Goal: Information Seeking & Learning: Learn about a topic

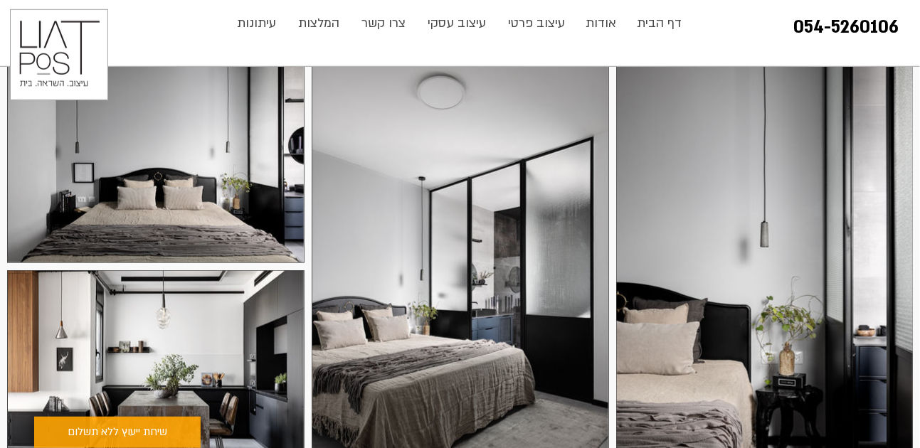
click at [248, 127] on div at bounding box center [155, 164] width 297 height 198
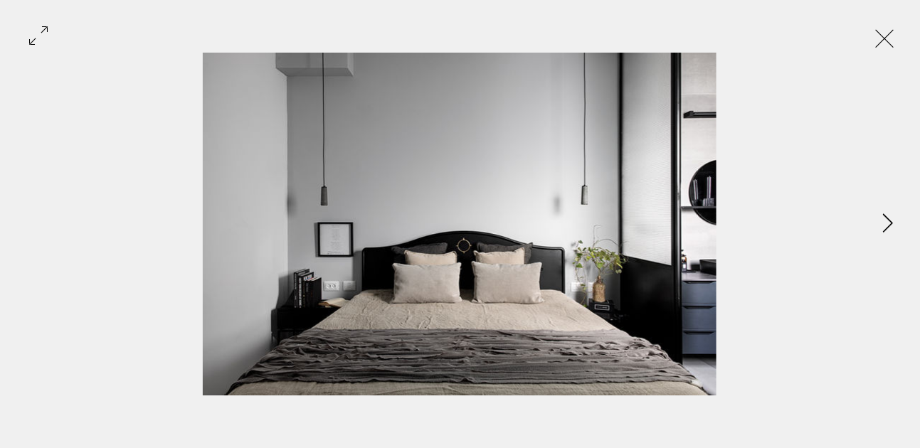
click at [883, 219] on icon "Next Item" at bounding box center [888, 222] width 11 height 19
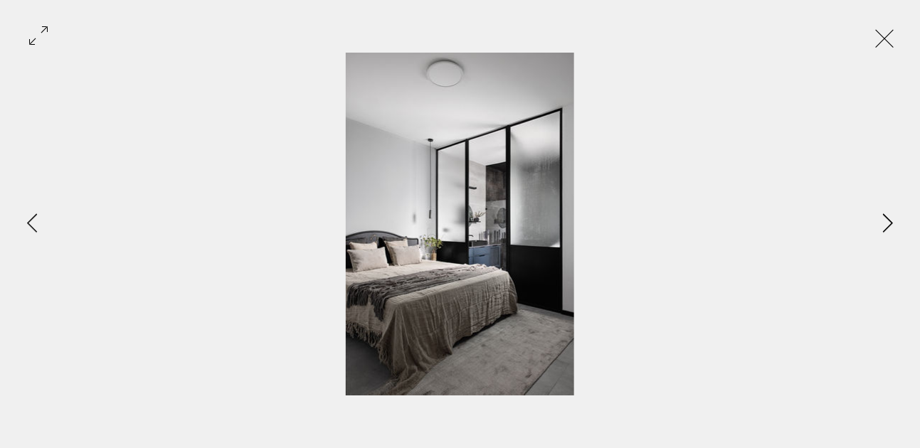
click at [883, 219] on icon "Next Item" at bounding box center [888, 222] width 11 height 19
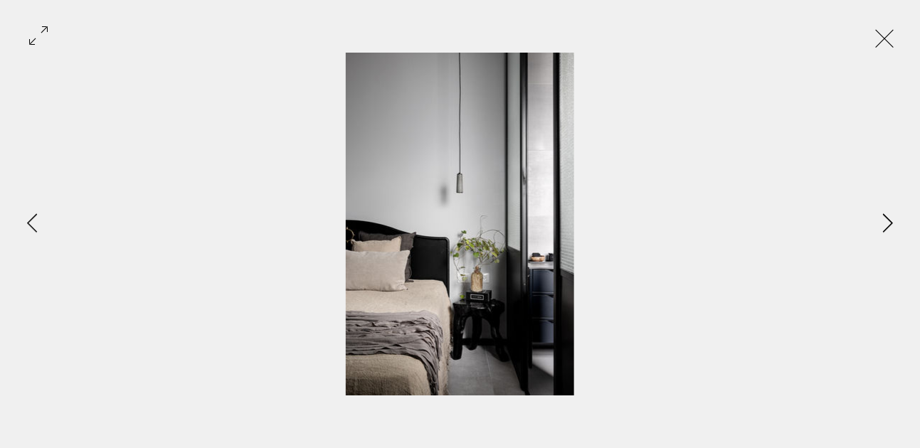
click at [883, 219] on icon "Next Item" at bounding box center [888, 222] width 11 height 19
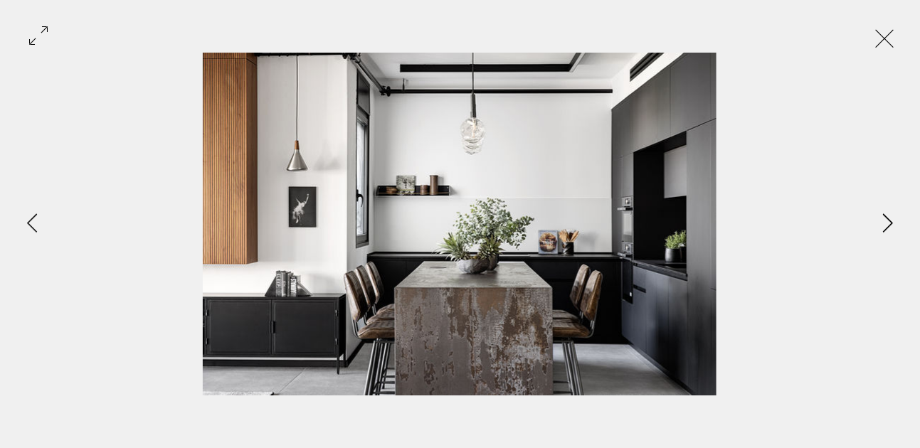
click at [883, 219] on icon "Next Item" at bounding box center [888, 222] width 11 height 19
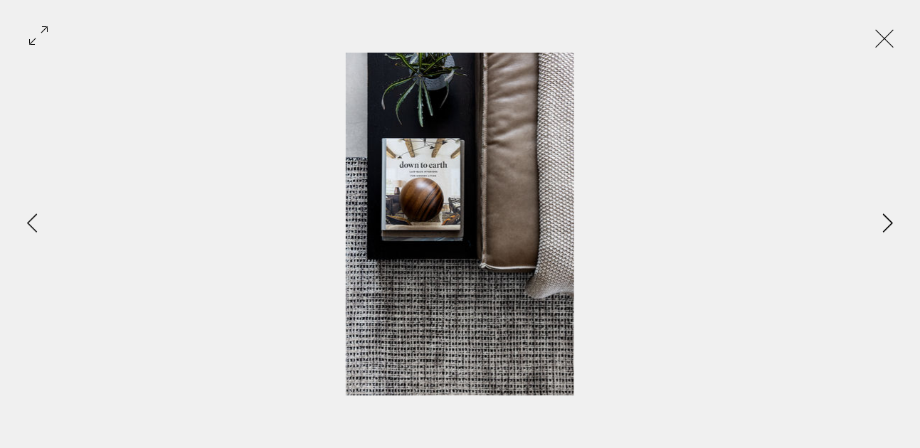
click at [883, 219] on icon "Next Item" at bounding box center [888, 222] width 11 height 19
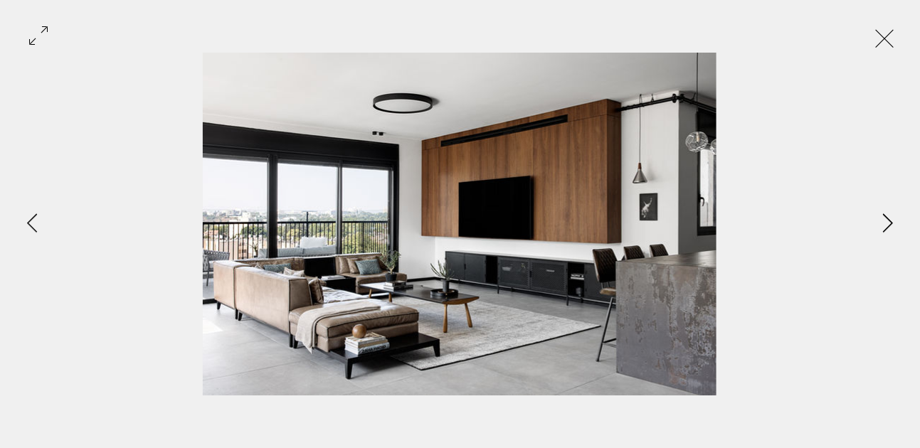
click at [883, 219] on icon "Next Item" at bounding box center [888, 222] width 11 height 19
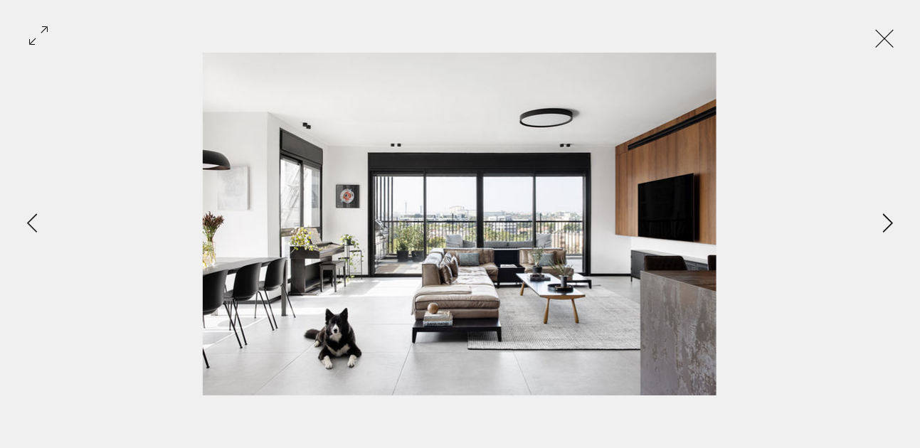
click at [883, 219] on icon "Next Item" at bounding box center [888, 222] width 11 height 19
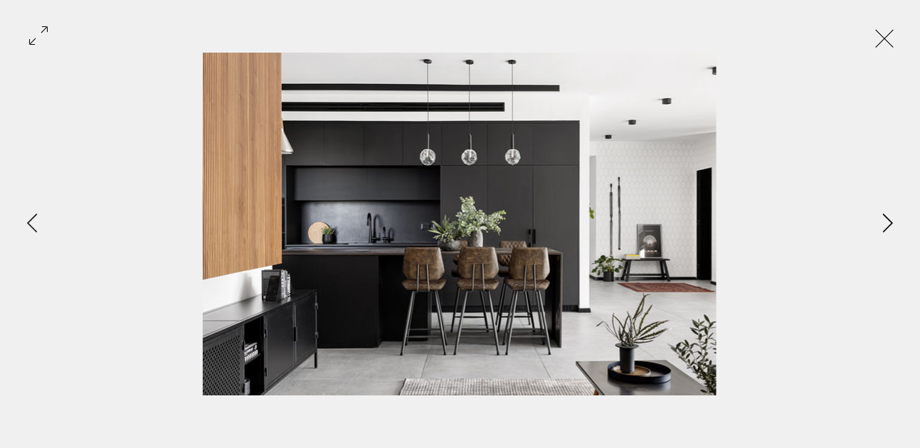
click at [887, 222] on icon "Next Item" at bounding box center [888, 222] width 11 height 19
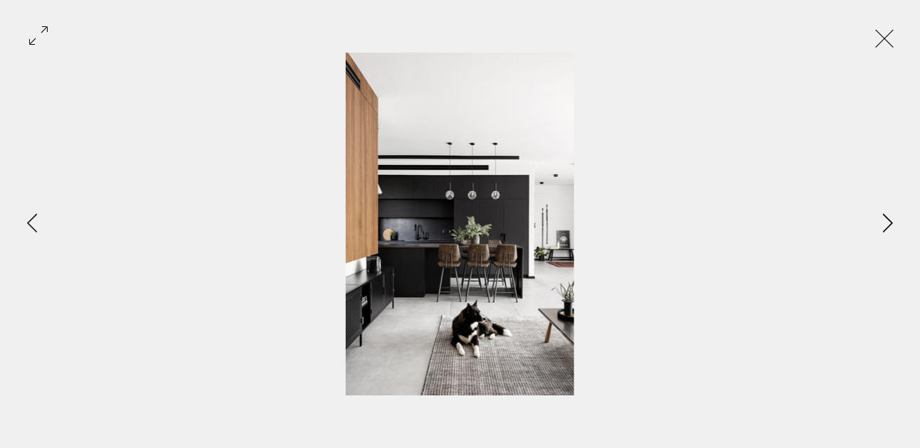
click at [887, 222] on icon "Next Item" at bounding box center [888, 222] width 11 height 19
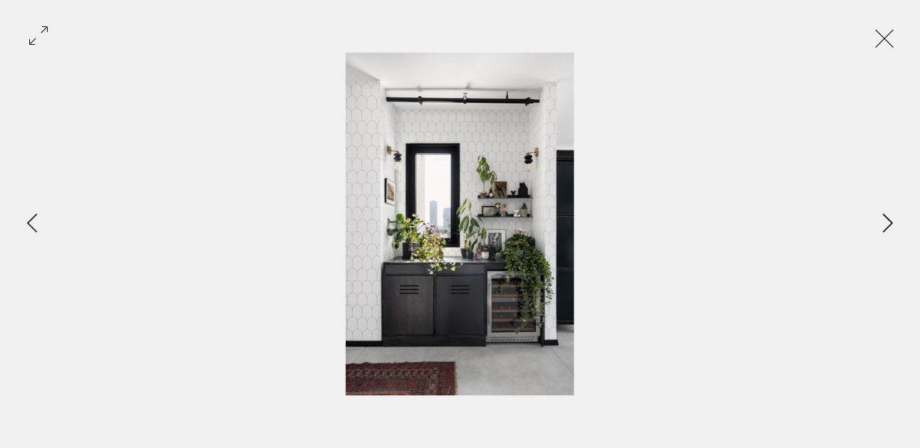
click at [887, 222] on icon "Next Item" at bounding box center [888, 222] width 11 height 19
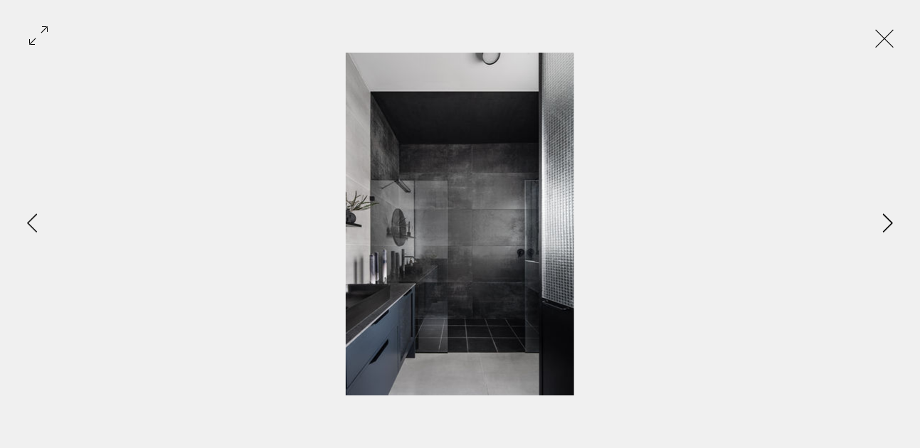
click at [887, 222] on icon "Next Item" at bounding box center [888, 222] width 11 height 19
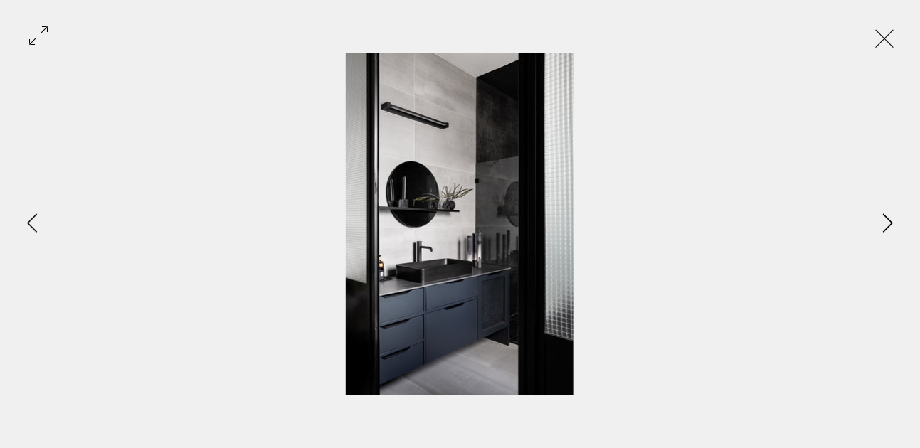
click at [887, 222] on icon "Next Item" at bounding box center [888, 222] width 11 height 19
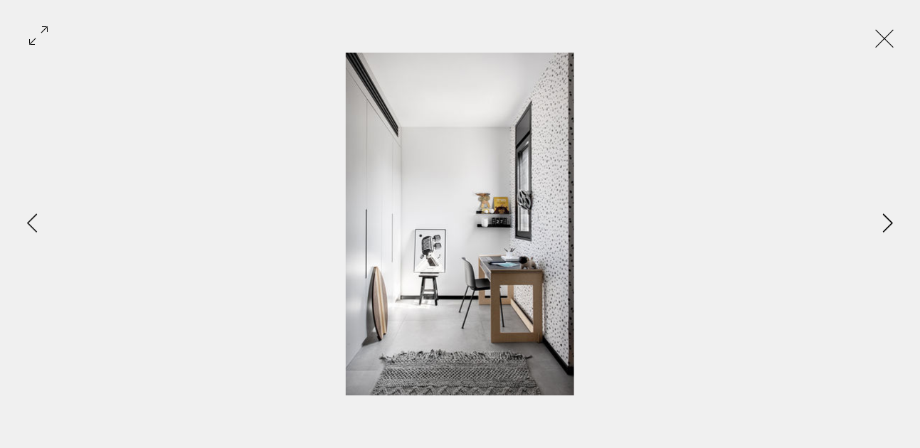
click at [887, 222] on icon "Next Item" at bounding box center [888, 222] width 11 height 19
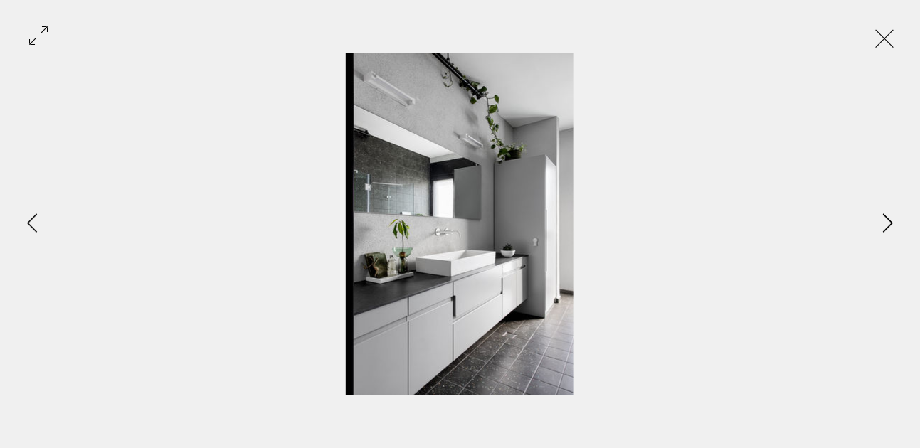
click at [887, 222] on icon "Next Item" at bounding box center [888, 222] width 11 height 19
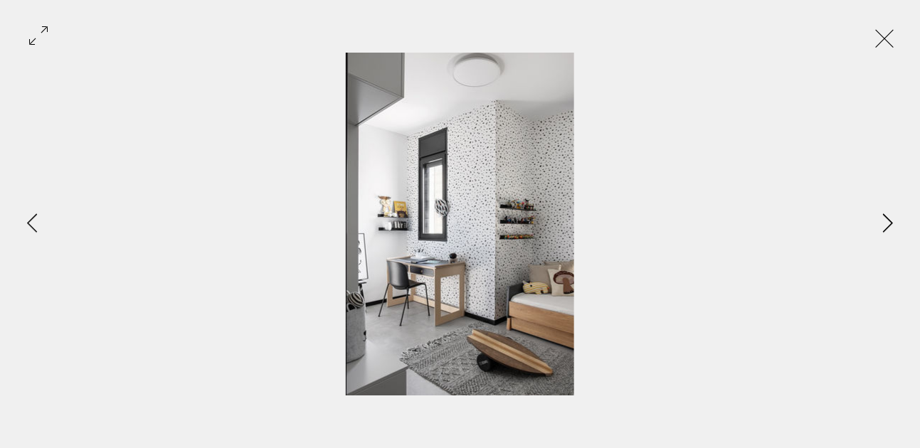
click at [887, 222] on icon "Next Item" at bounding box center [888, 222] width 11 height 19
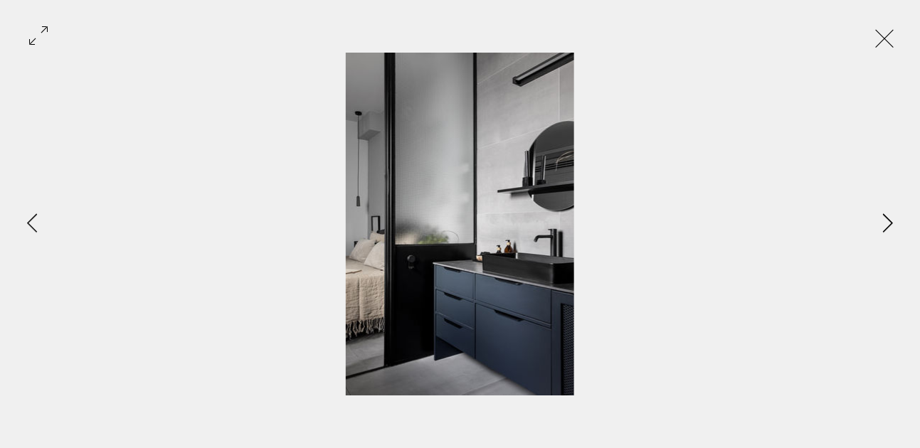
click at [887, 222] on icon "Next Item" at bounding box center [888, 222] width 11 height 19
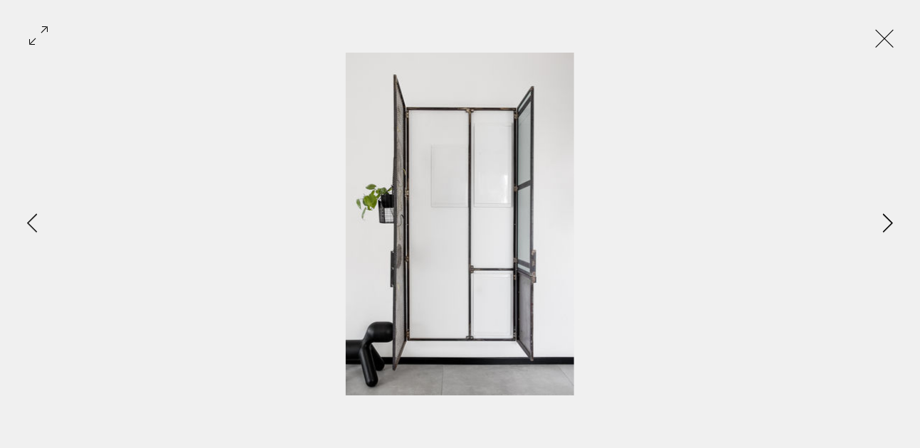
click at [887, 222] on icon "Next Item" at bounding box center [888, 222] width 11 height 19
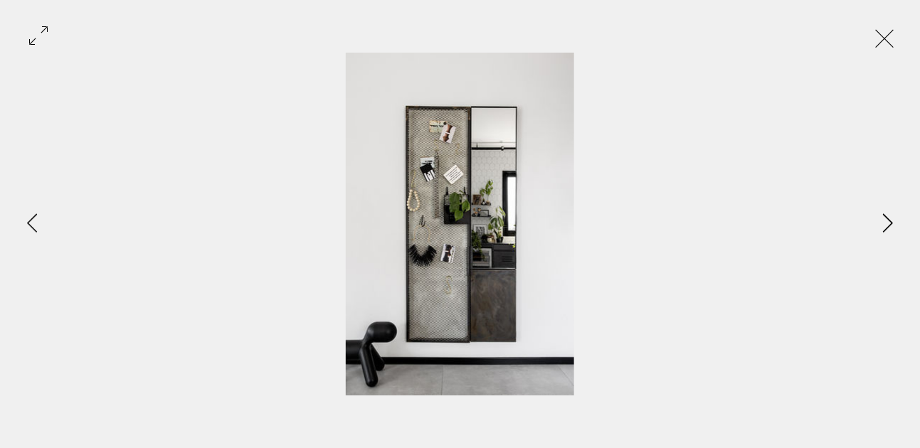
click at [887, 222] on icon "Next Item" at bounding box center [888, 222] width 11 height 19
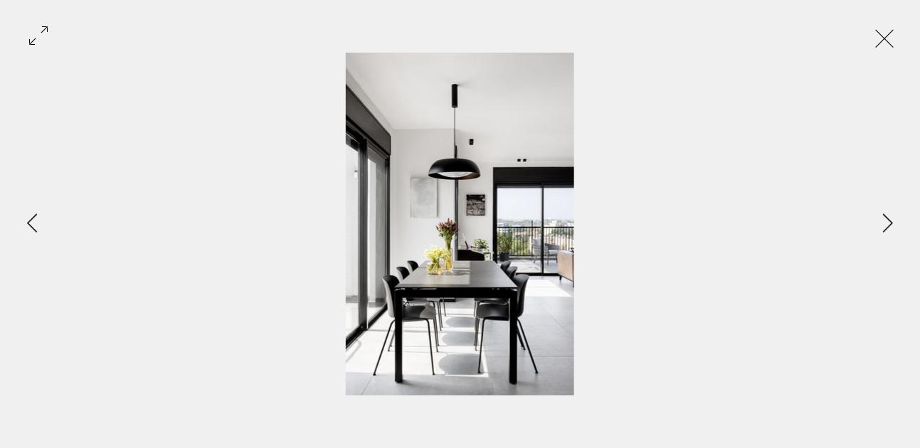
click at [472, 213] on img "Gallery item, detailed view" at bounding box center [460, 224] width 228 height 343
click at [885, 223] on icon "Next Item" at bounding box center [888, 222] width 11 height 19
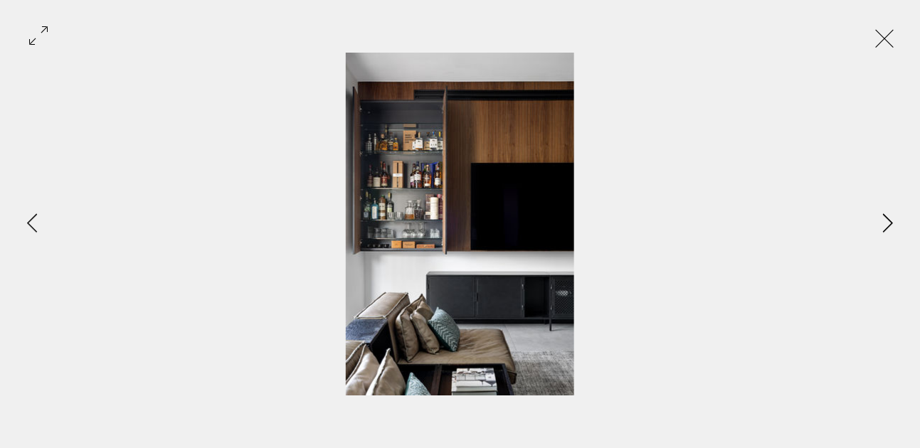
click at [885, 223] on icon "Next Item" at bounding box center [888, 222] width 11 height 19
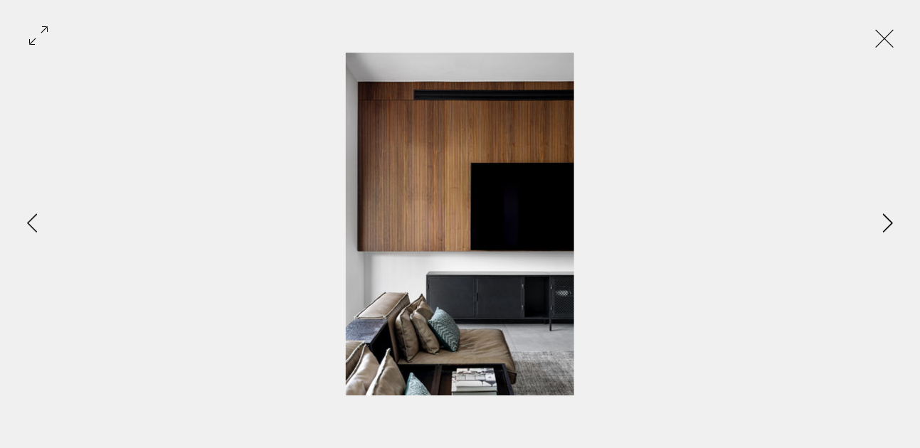
click at [885, 223] on icon "Next Item" at bounding box center [888, 222] width 11 height 19
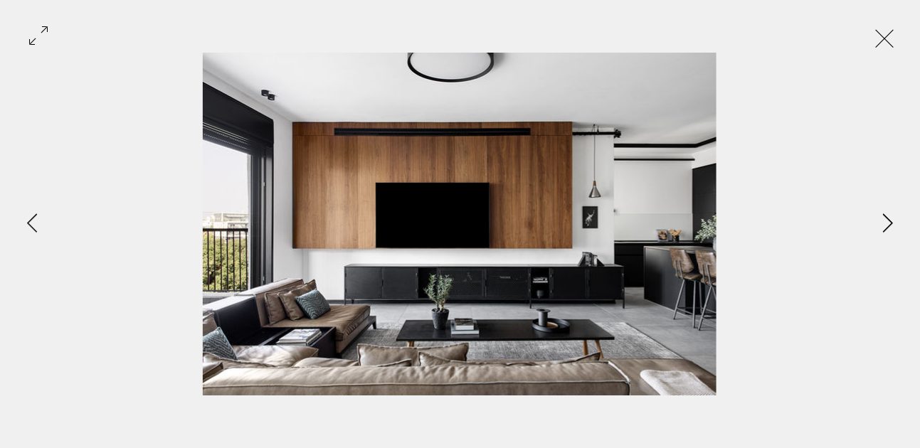
click at [885, 223] on icon "Next Item" at bounding box center [888, 222] width 11 height 19
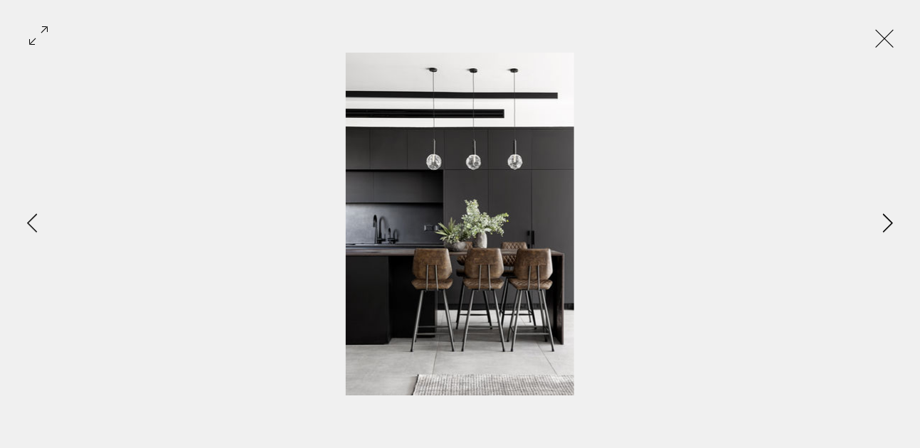
click at [881, 220] on button "Next Item" at bounding box center [888, 224] width 36 height 36
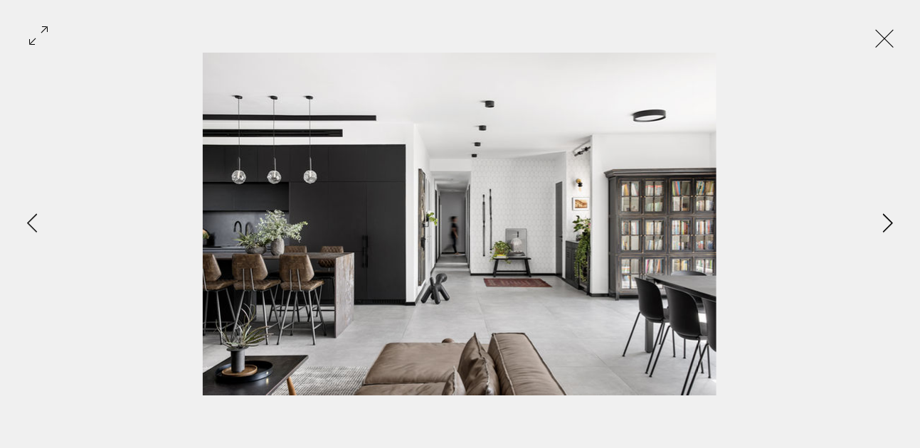
click at [885, 220] on icon "Next Item" at bounding box center [888, 222] width 11 height 19
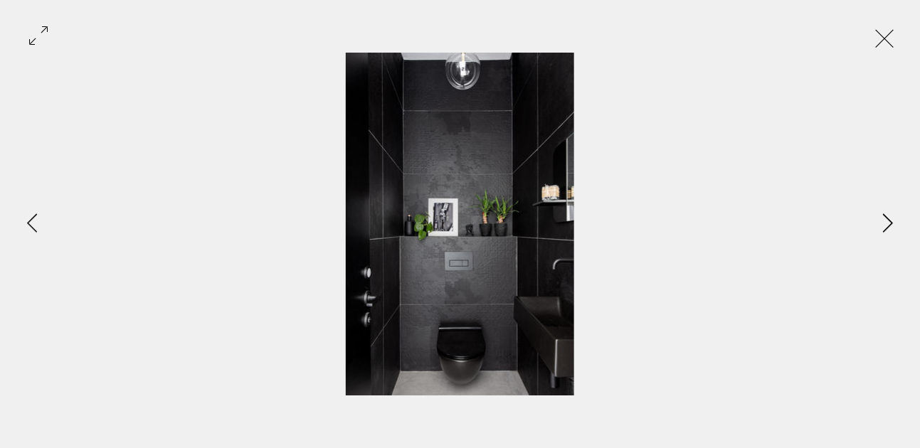
click at [885, 220] on icon "Next Item" at bounding box center [888, 222] width 11 height 19
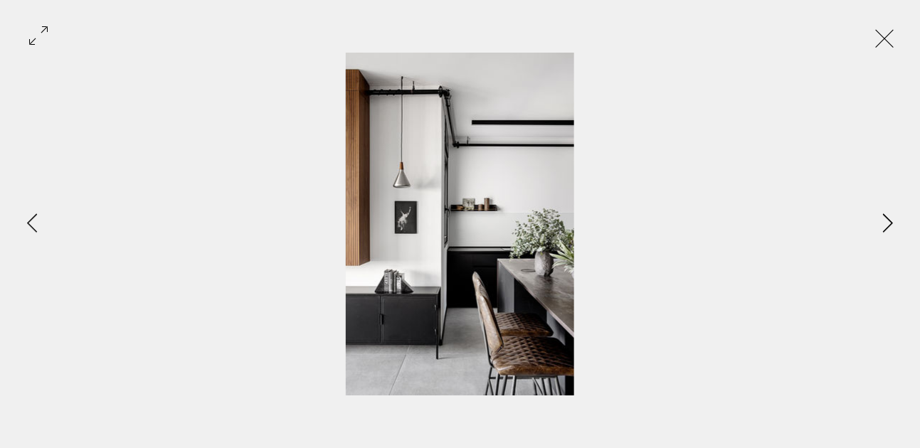
click at [885, 220] on icon "Next Item" at bounding box center [888, 222] width 11 height 19
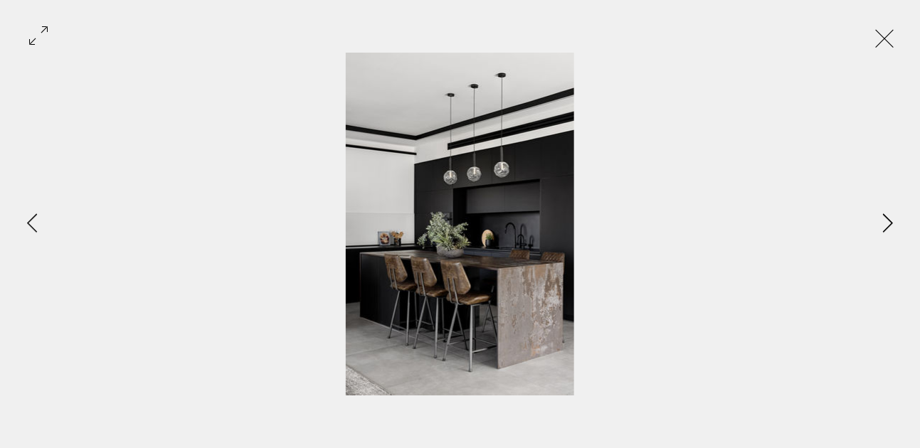
click at [885, 220] on icon "Next Item" at bounding box center [888, 222] width 11 height 19
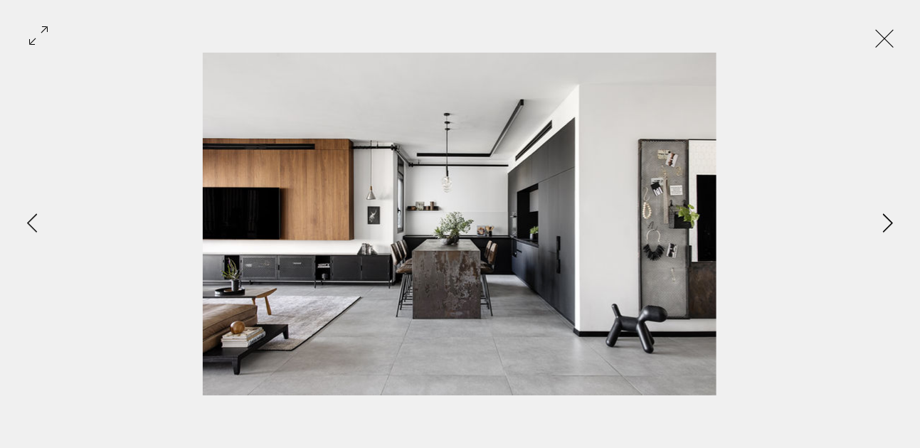
click at [885, 220] on icon "Next Item" at bounding box center [888, 222] width 11 height 19
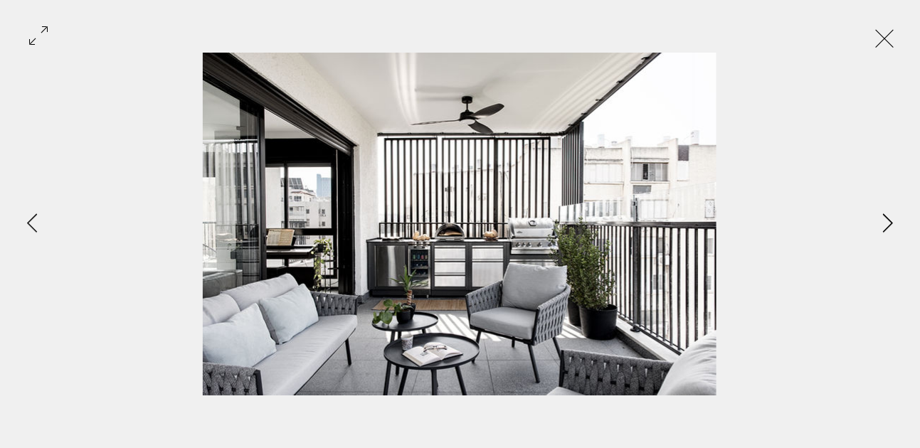
click at [885, 220] on icon "Next Item" at bounding box center [888, 222] width 11 height 19
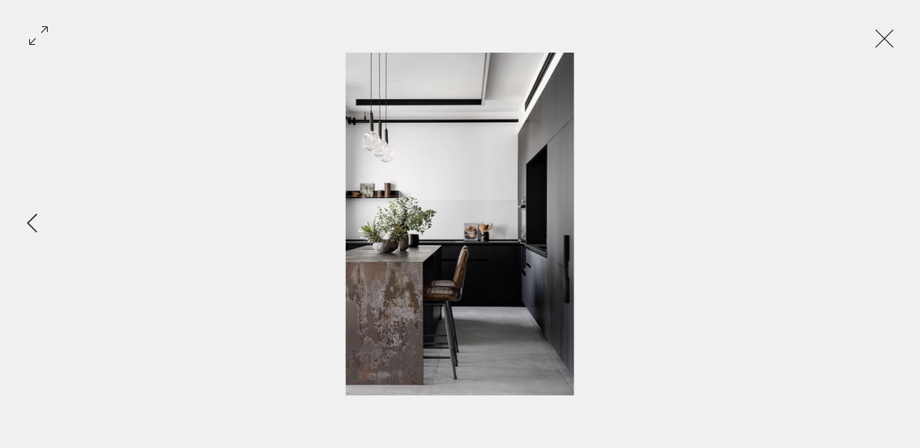
click at [885, 220] on div "Gallery item, detailed view" at bounding box center [460, 224] width 920 height 343
click at [898, 40] on button "Exit expand mode" at bounding box center [884, 36] width 27 height 31
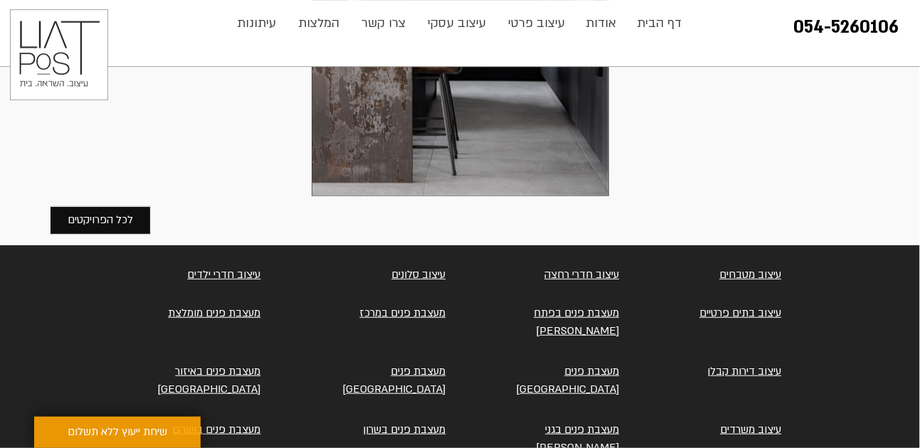
scroll to position [4160, 0]
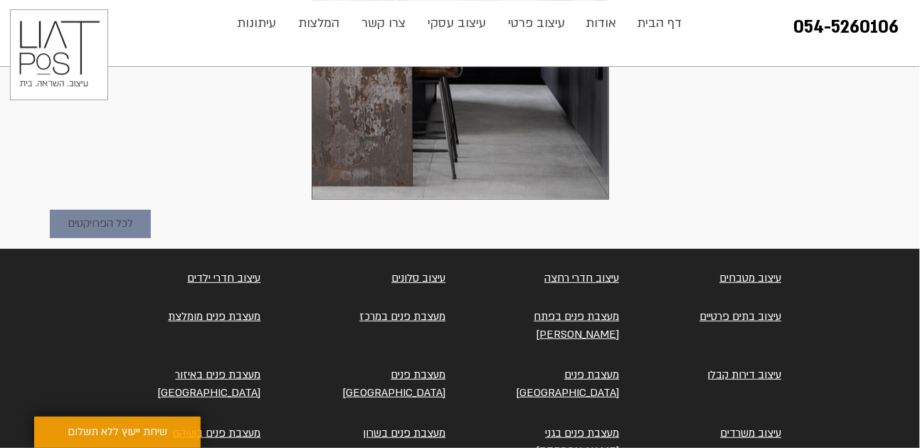
click at [108, 221] on span "לכל הפרויקטים" at bounding box center [100, 223] width 65 height 17
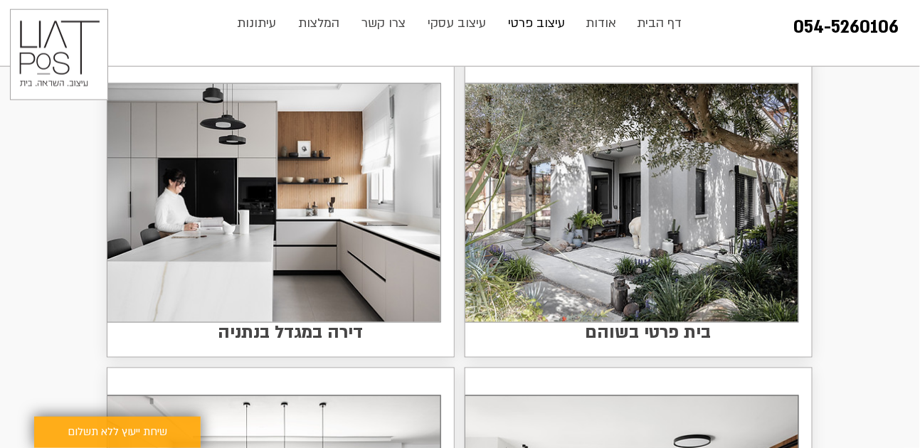
scroll to position [450, 0]
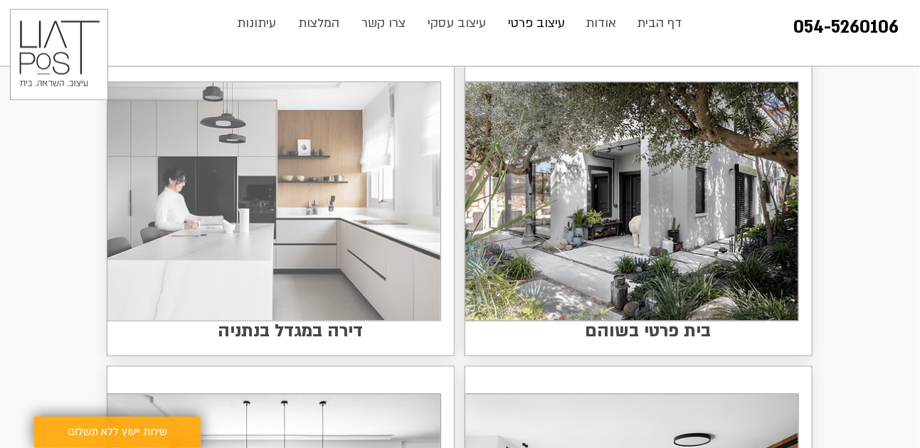
click at [330, 178] on img at bounding box center [273, 201] width 333 height 238
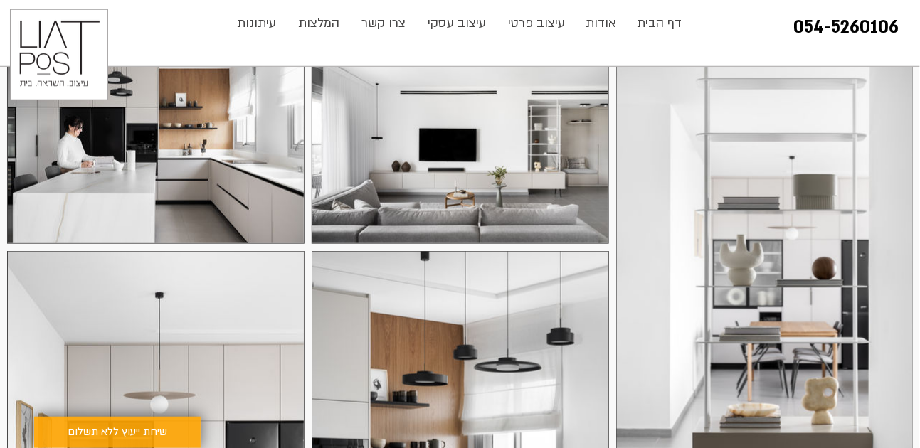
scroll to position [284, 0]
click at [212, 141] on div at bounding box center [155, 144] width 297 height 198
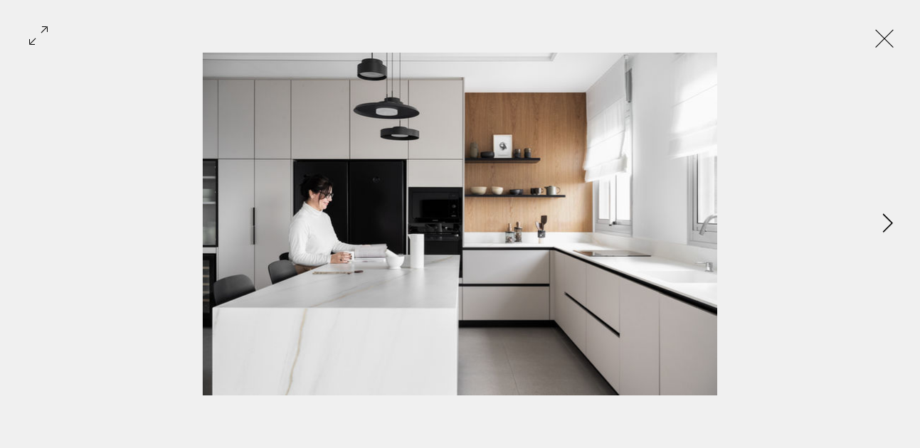
click at [891, 223] on icon "Next Item" at bounding box center [888, 222] width 10 height 19
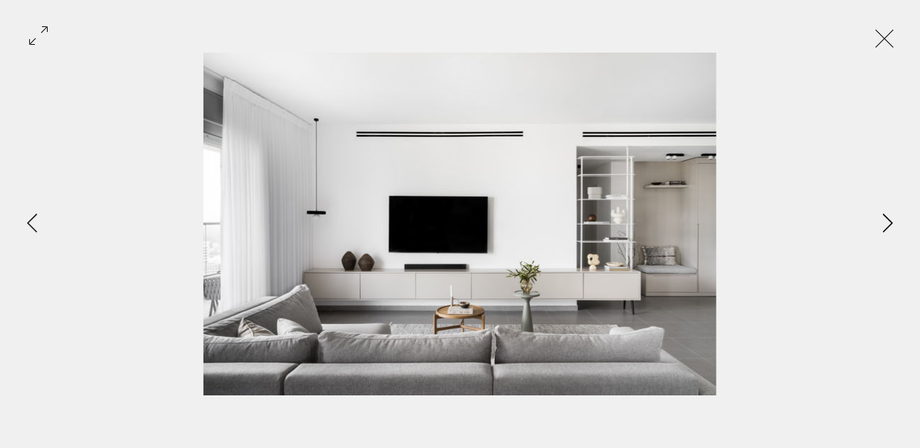
click at [890, 223] on icon "Next Item" at bounding box center [888, 222] width 11 height 19
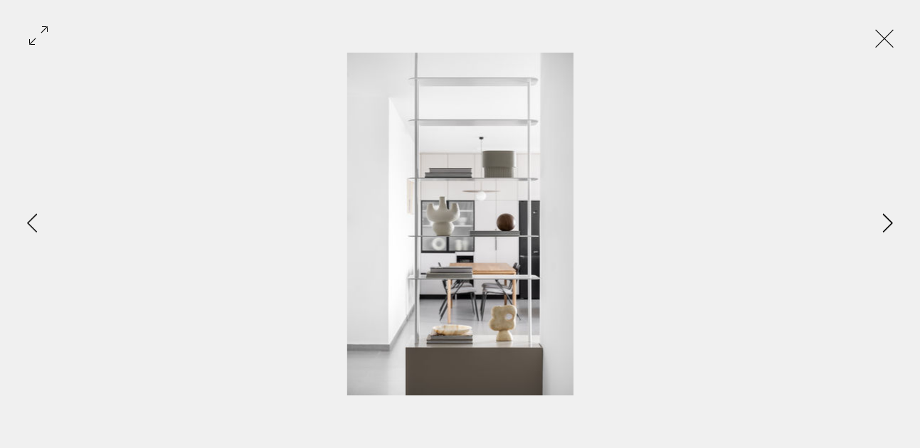
click at [890, 223] on icon "Next Item" at bounding box center [888, 222] width 11 height 19
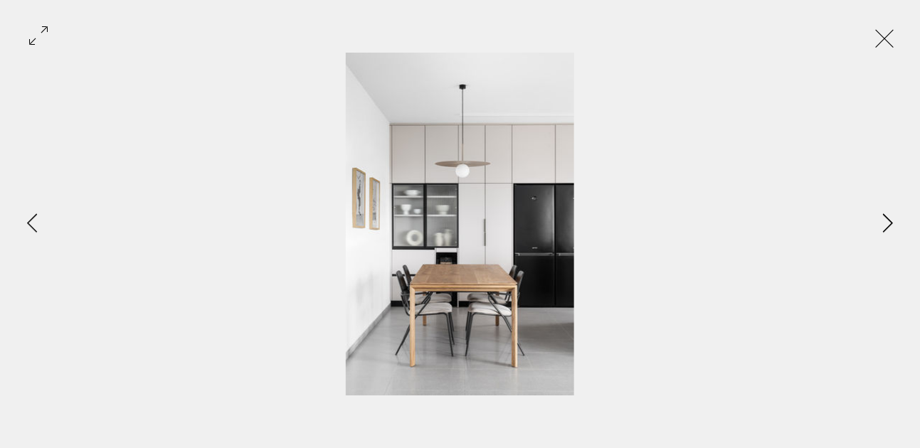
click at [890, 223] on icon "Next Item" at bounding box center [888, 222] width 11 height 19
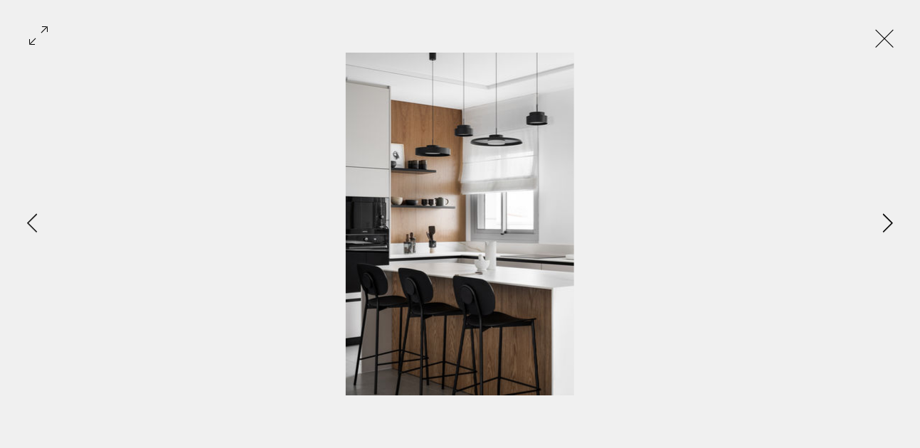
click at [890, 223] on icon "Next Item" at bounding box center [888, 222] width 11 height 19
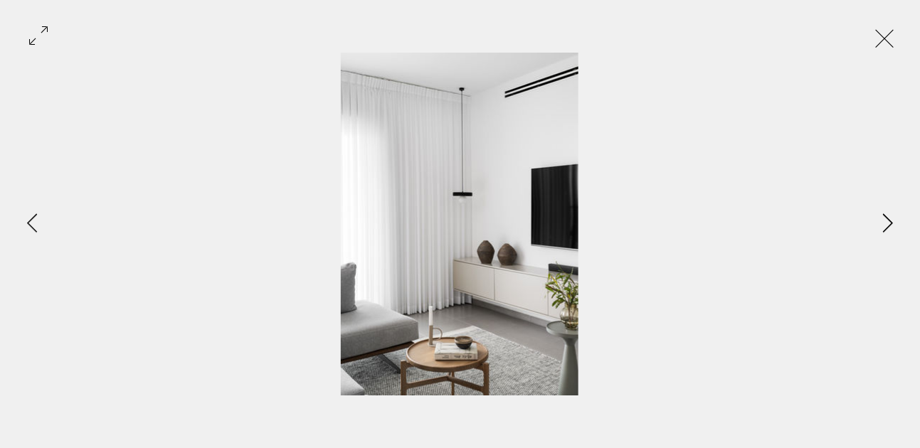
click at [890, 223] on icon "Next Item" at bounding box center [888, 222] width 11 height 19
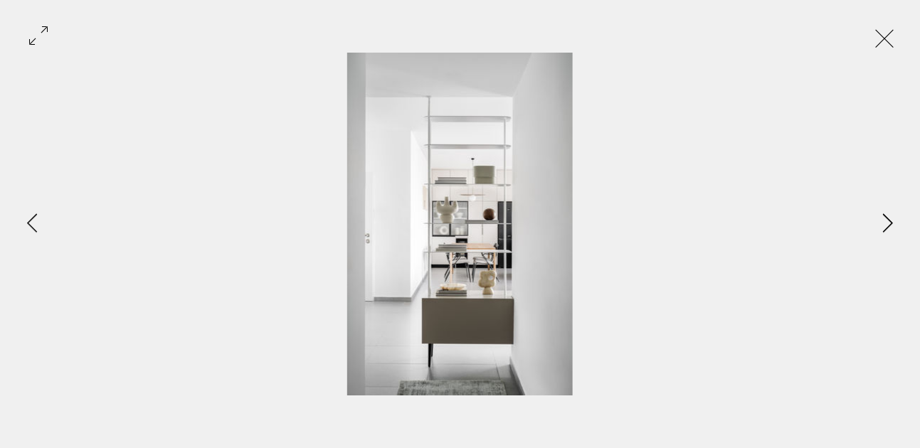
click at [890, 223] on icon "Next Item" at bounding box center [888, 222] width 11 height 19
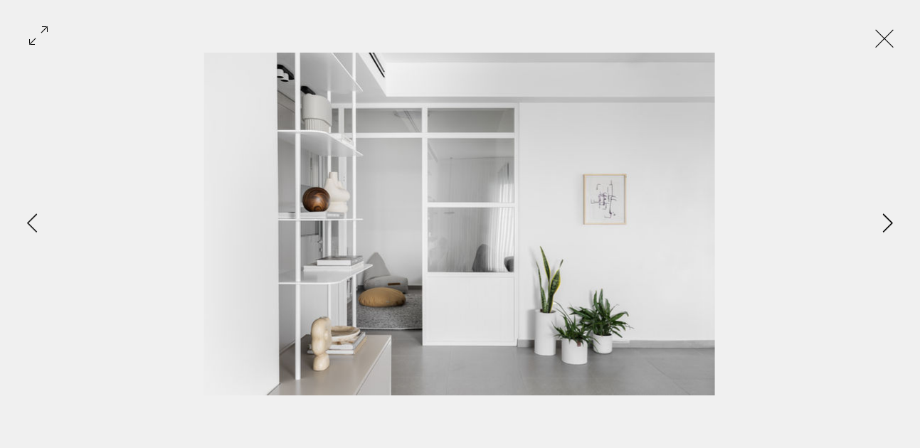
click at [890, 223] on icon "Next Item" at bounding box center [888, 222] width 11 height 19
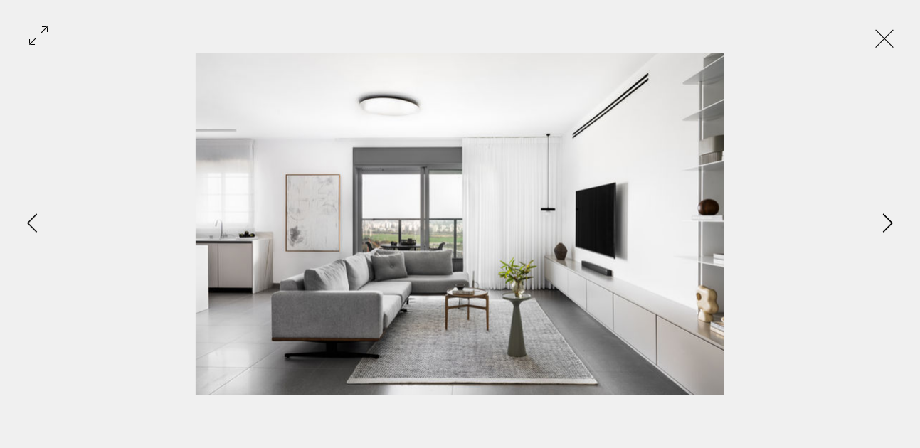
click at [890, 223] on icon "Next Item" at bounding box center [888, 222] width 11 height 19
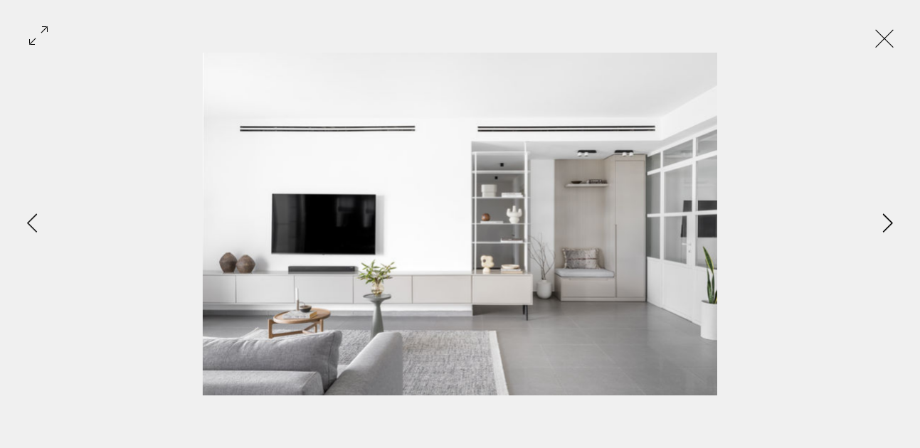
click at [890, 223] on icon "Next Item" at bounding box center [888, 222] width 11 height 19
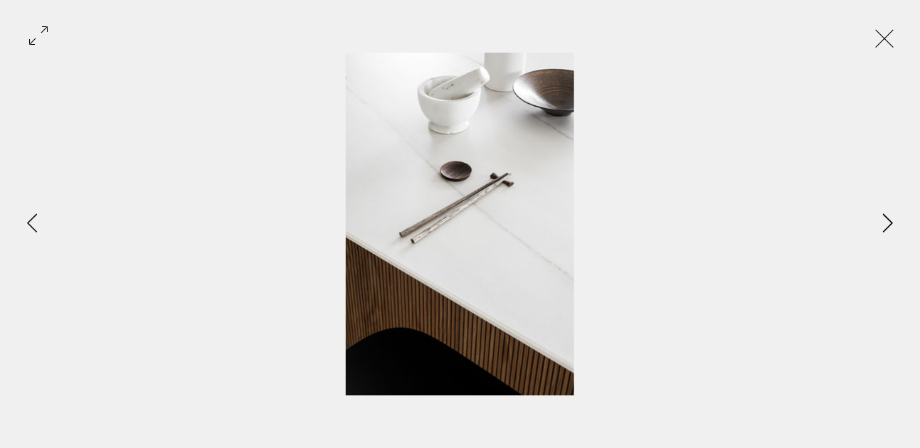
click at [890, 223] on icon "Next Item" at bounding box center [888, 222] width 11 height 19
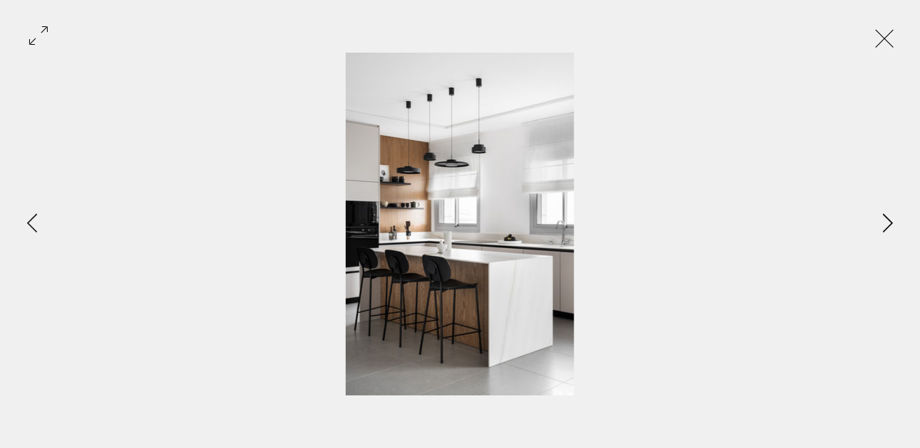
click at [890, 223] on icon "Next Item" at bounding box center [888, 222] width 11 height 19
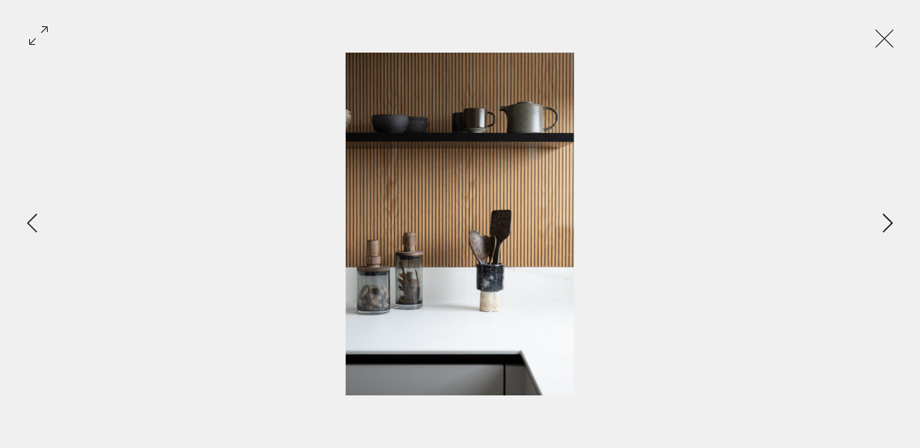
click at [890, 223] on icon "Next Item" at bounding box center [888, 222] width 11 height 19
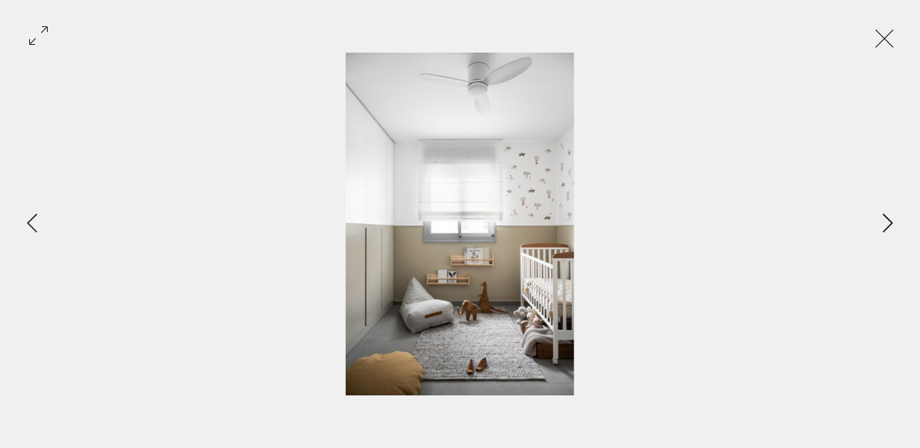
click at [890, 223] on icon "Next Item" at bounding box center [888, 222] width 11 height 19
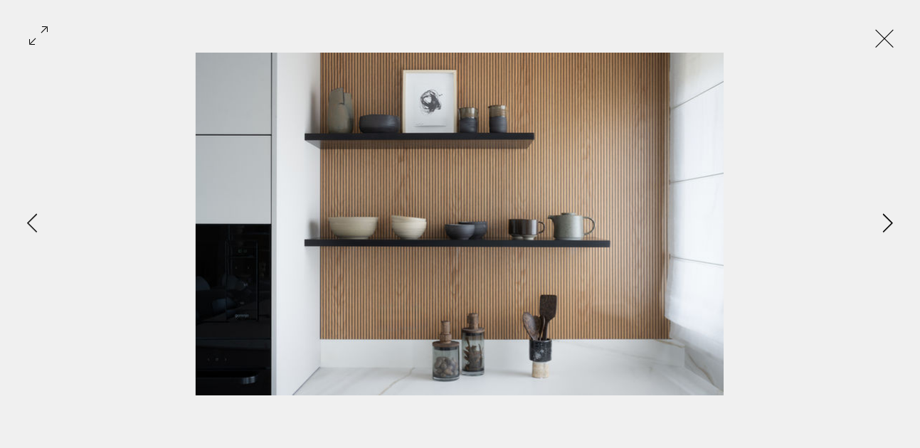
click at [890, 223] on icon "Next Item" at bounding box center [888, 222] width 11 height 19
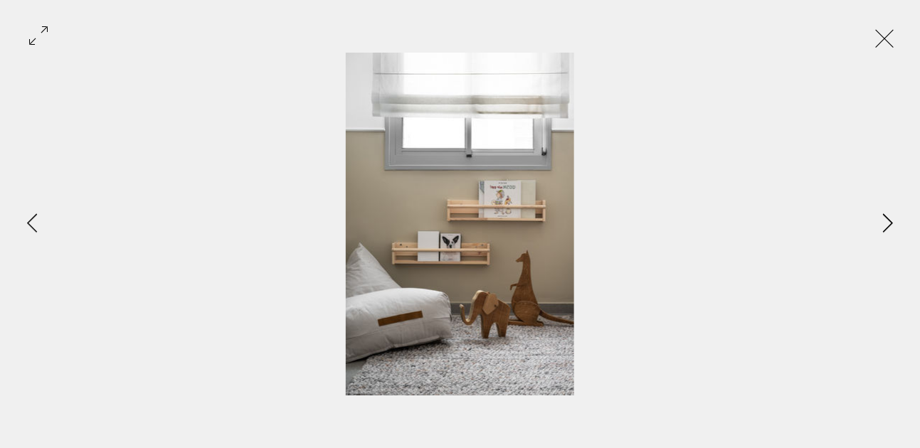
click at [890, 223] on icon "Next Item" at bounding box center [888, 222] width 11 height 19
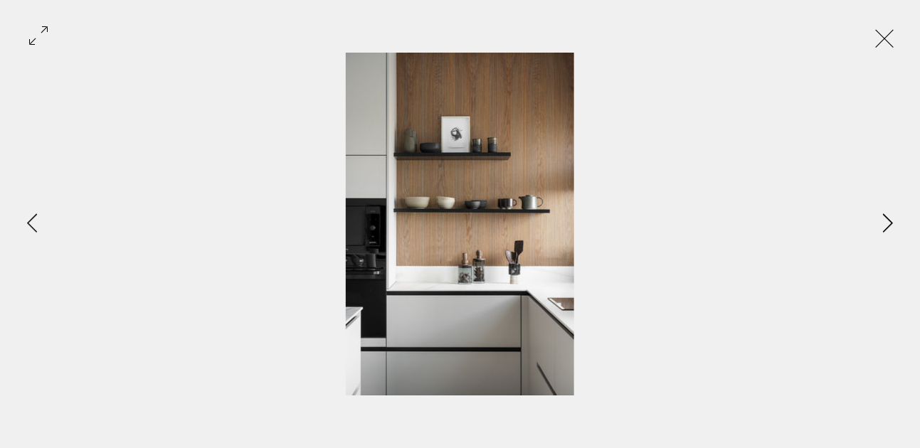
click at [890, 223] on icon "Next Item" at bounding box center [888, 222] width 11 height 19
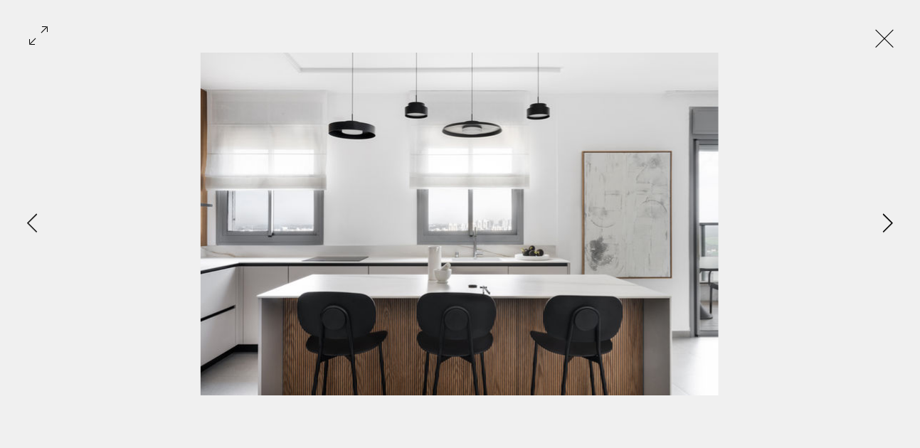
click at [890, 223] on icon "Next Item" at bounding box center [888, 222] width 11 height 19
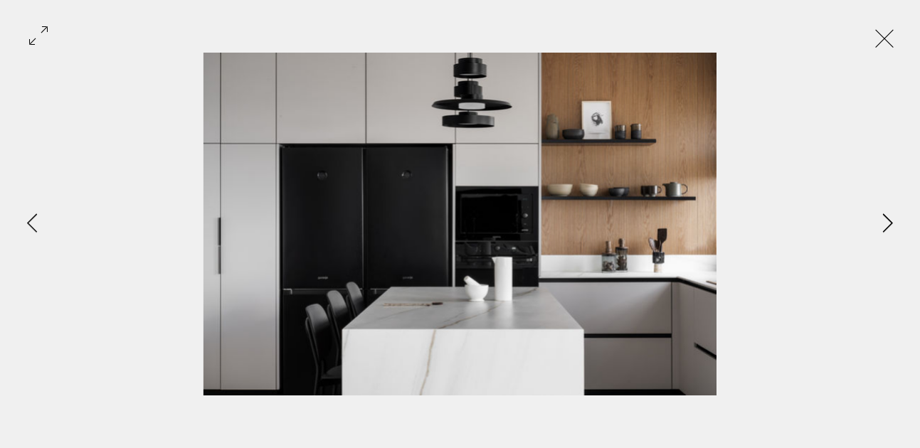
click at [890, 223] on icon "Next Item" at bounding box center [888, 222] width 11 height 19
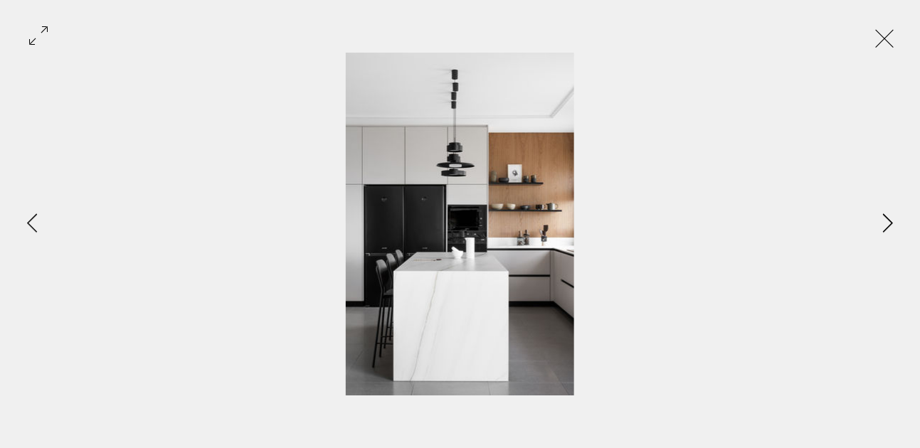
click at [890, 223] on icon "Next Item" at bounding box center [888, 222] width 11 height 19
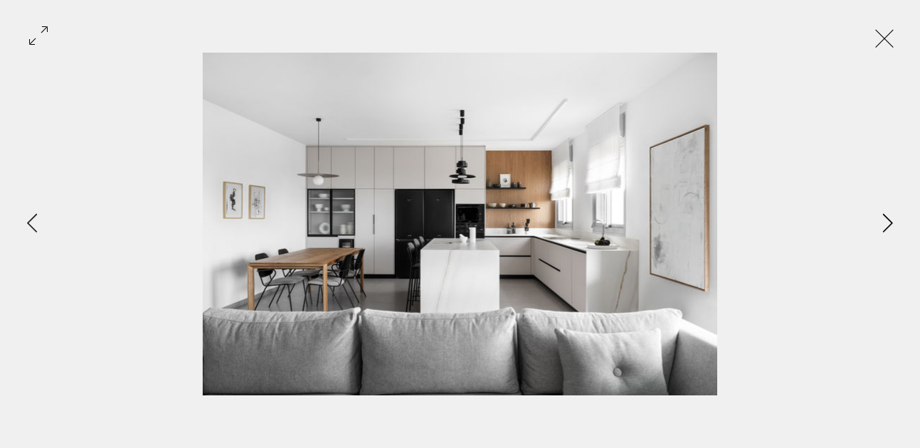
click at [890, 223] on icon "Next Item" at bounding box center [888, 222] width 11 height 19
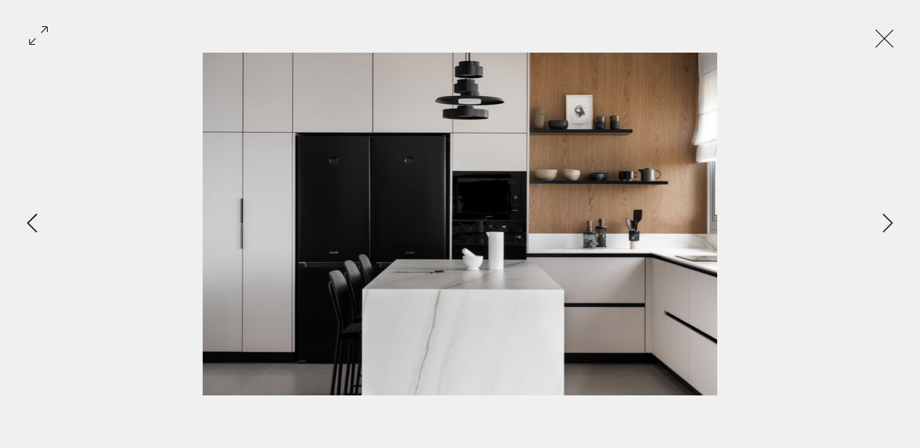
click at [34, 221] on icon "Previous Item" at bounding box center [32, 222] width 11 height 19
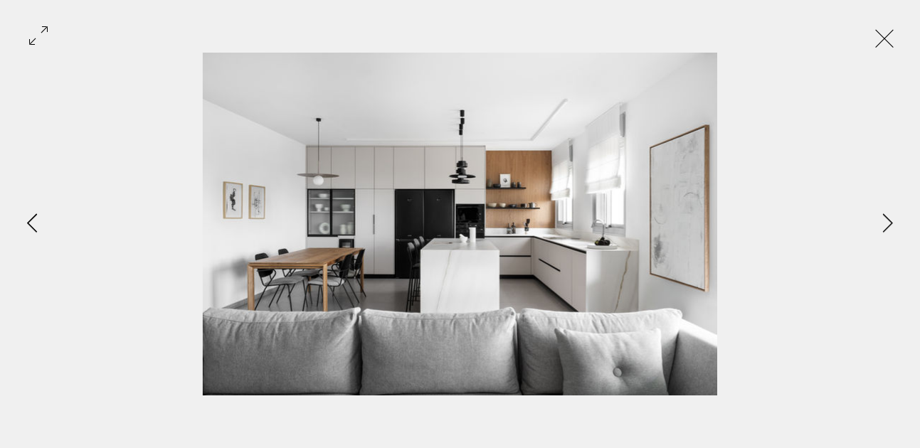
click at [34, 221] on icon "Previous Item" at bounding box center [32, 222] width 11 height 19
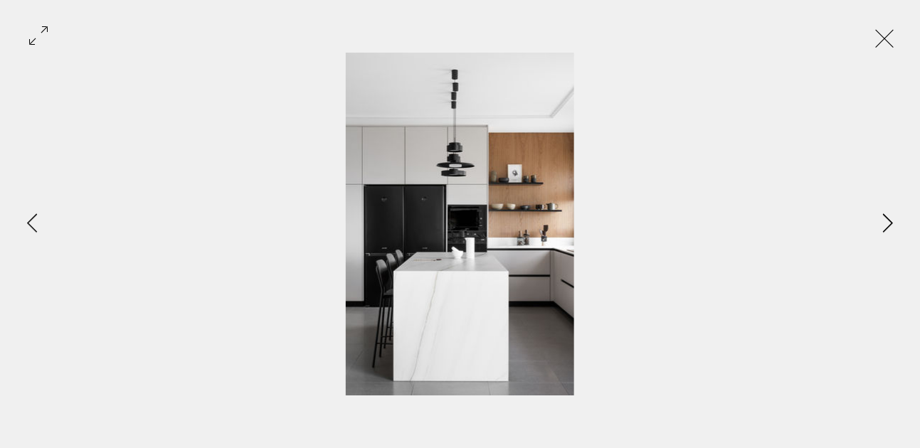
click at [884, 216] on icon "Next Item" at bounding box center [888, 222] width 11 height 19
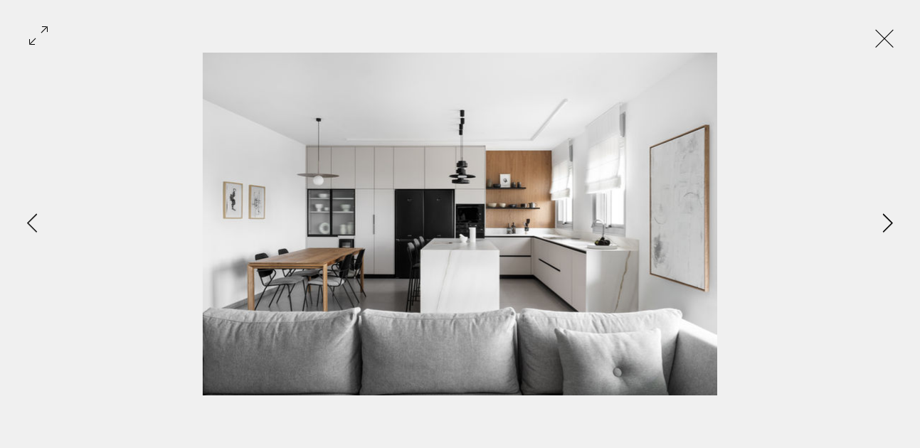
click at [884, 216] on icon "Next Item" at bounding box center [888, 222] width 11 height 19
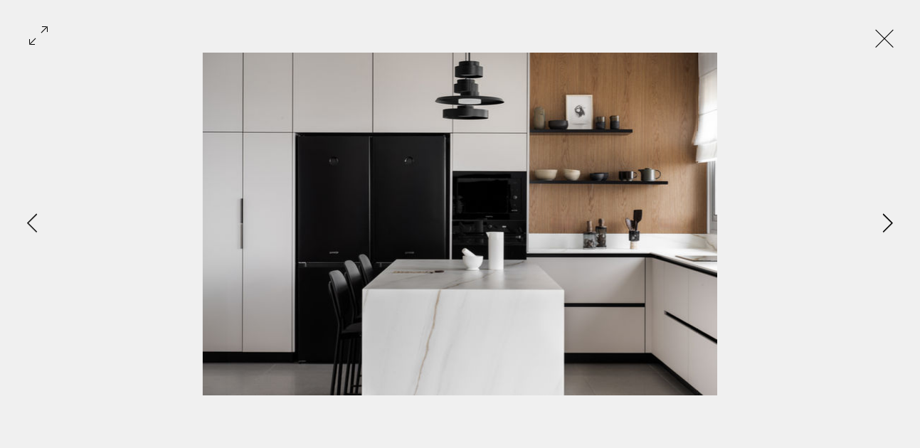
click at [889, 220] on icon "Next Item" at bounding box center [888, 222] width 10 height 19
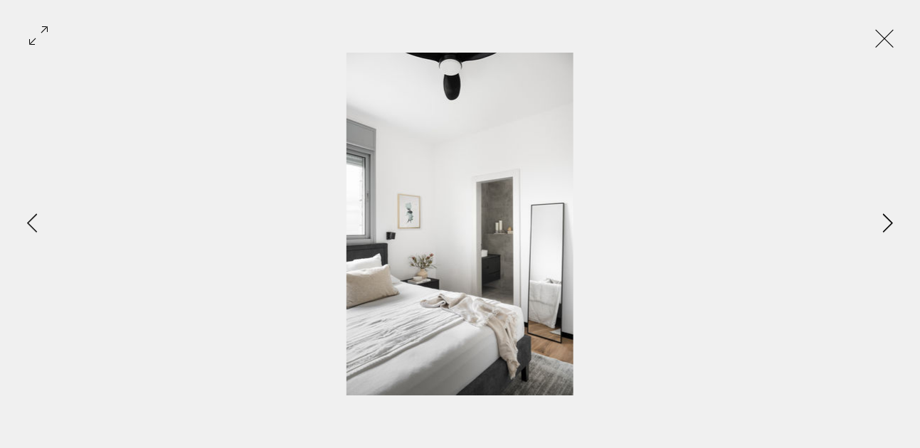
click at [889, 220] on icon "Next Item" at bounding box center [888, 222] width 10 height 19
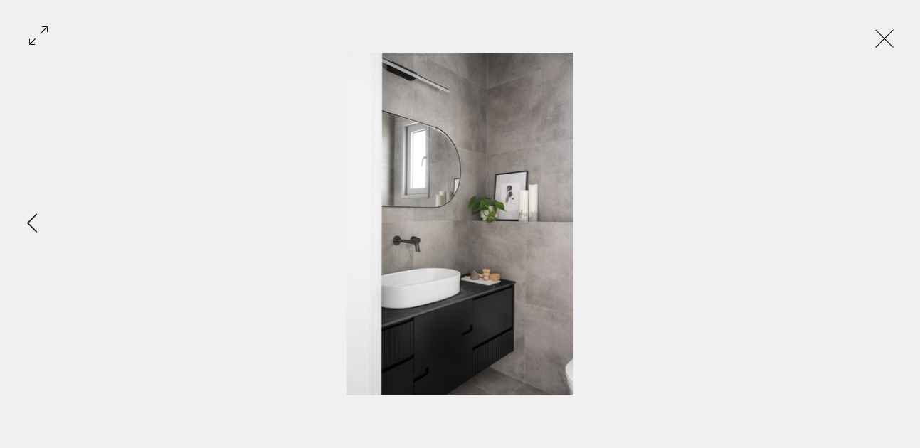
click at [889, 220] on div "Gallery item, detailed view" at bounding box center [460, 224] width 920 height 343
click at [898, 35] on button "Exit expand mode" at bounding box center [884, 36] width 27 height 31
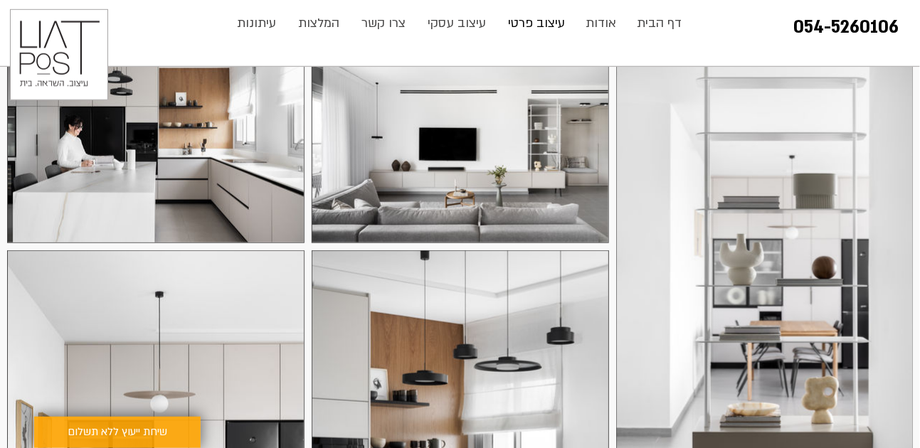
click at [523, 25] on p "עיצוב פרטי" at bounding box center [536, 23] width 71 height 28
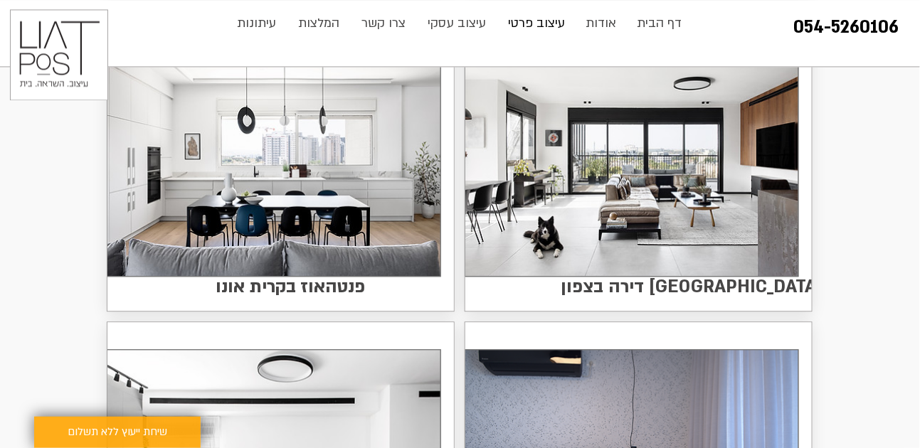
scroll to position [809, 0]
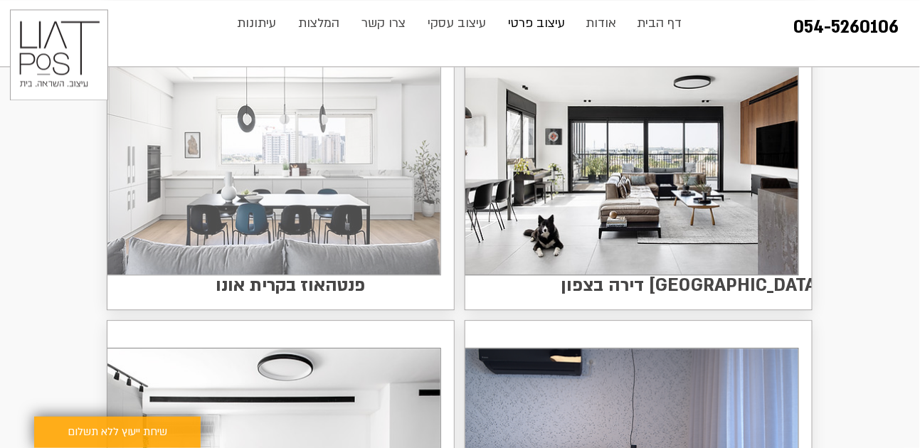
click at [312, 159] on img at bounding box center [273, 155] width 333 height 238
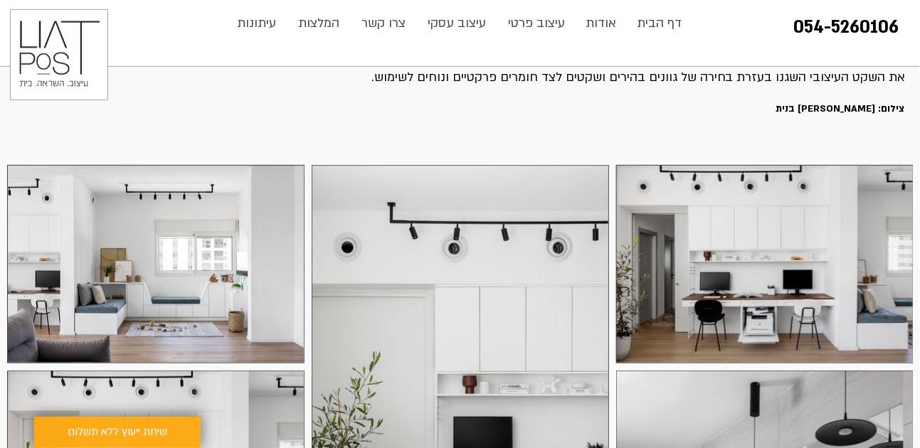
scroll to position [149, 0]
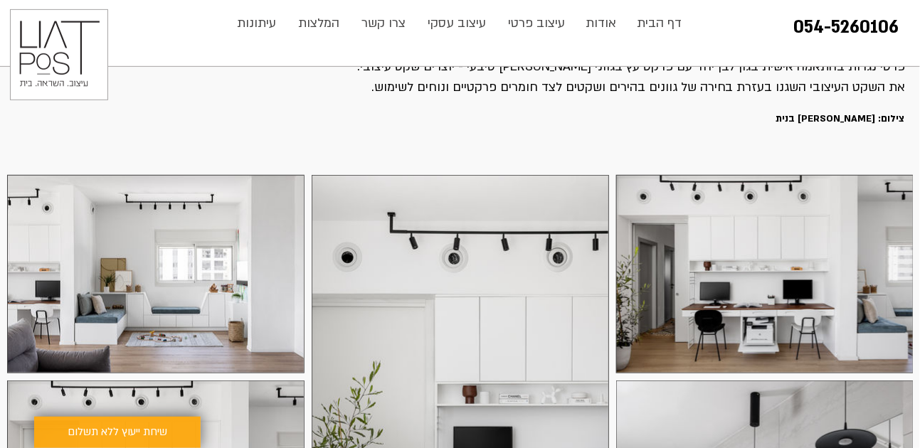
click at [767, 268] on div at bounding box center [764, 274] width 297 height 198
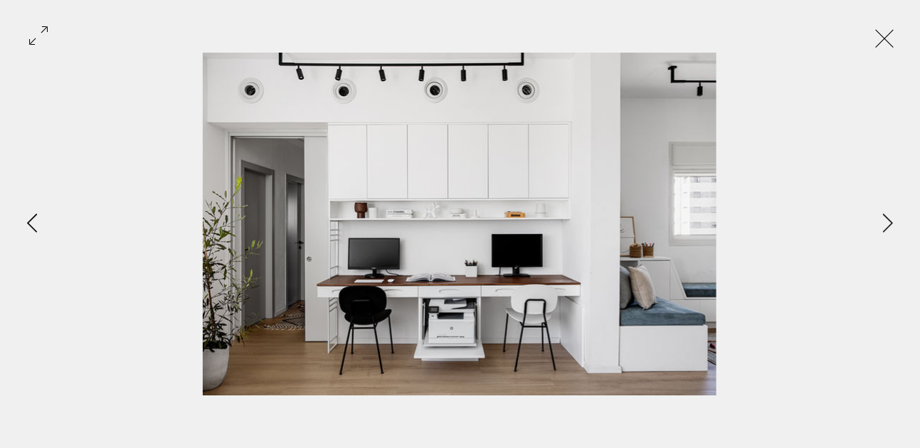
click at [38, 220] on button "Previous Item" at bounding box center [32, 224] width 36 height 36
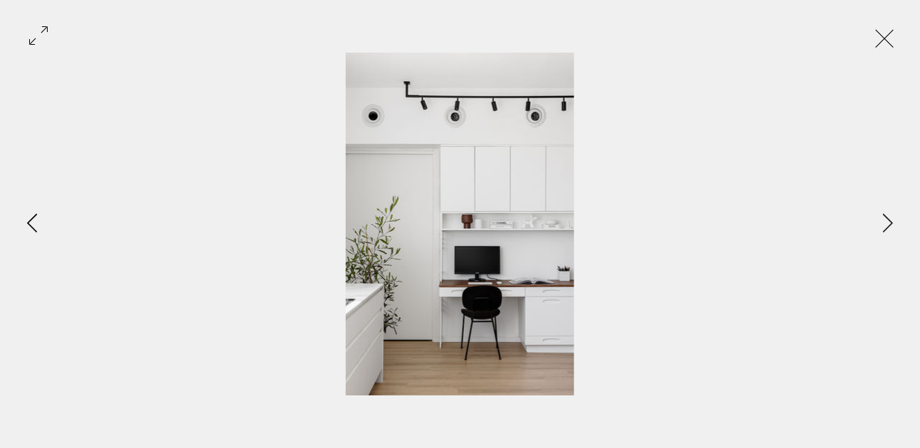
click at [38, 220] on button "Previous Item" at bounding box center [32, 224] width 36 height 36
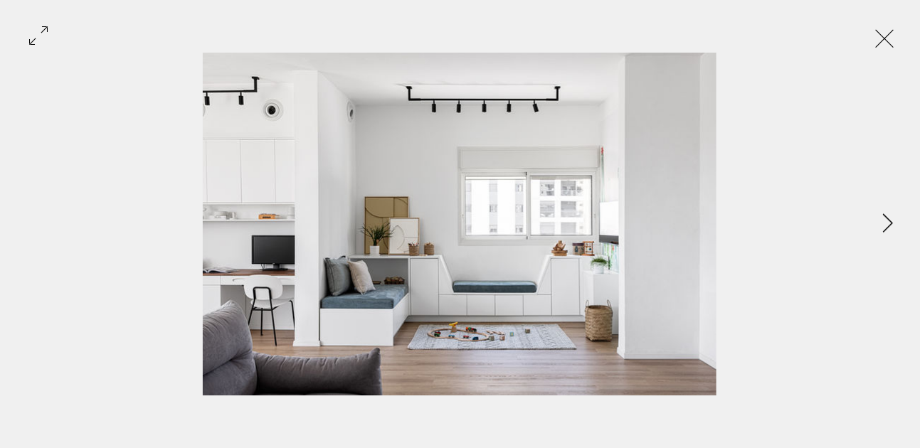
click at [38, 219] on div "Gallery item, detailed view" at bounding box center [460, 224] width 920 height 343
click at [892, 225] on icon "Next Item" at bounding box center [888, 222] width 11 height 19
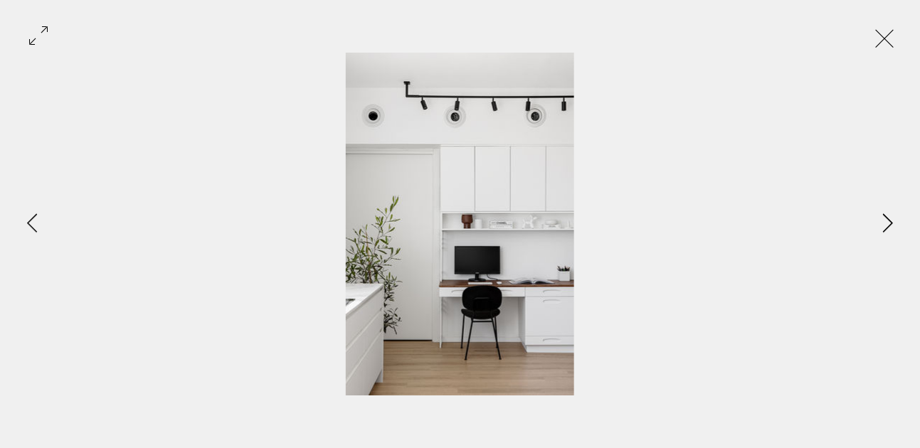
click at [890, 225] on icon "Next Item" at bounding box center [888, 222] width 11 height 19
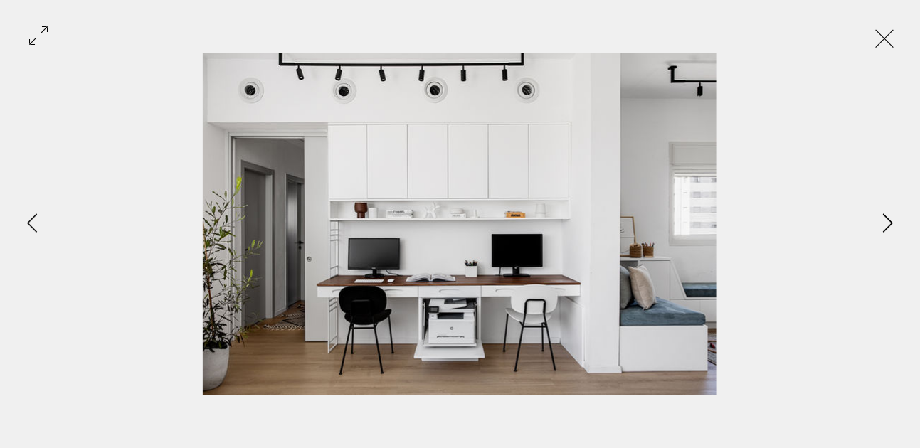
click at [890, 225] on icon "Next Item" at bounding box center [888, 222] width 11 height 19
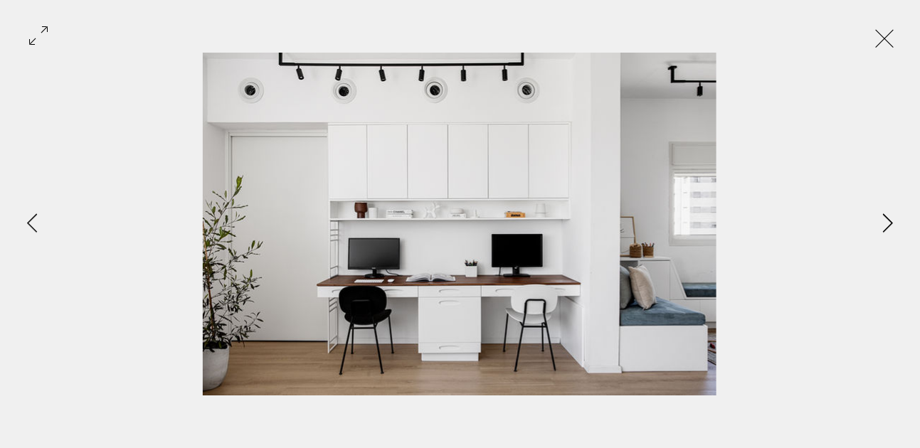
click at [890, 225] on icon "Next Item" at bounding box center [888, 222] width 11 height 19
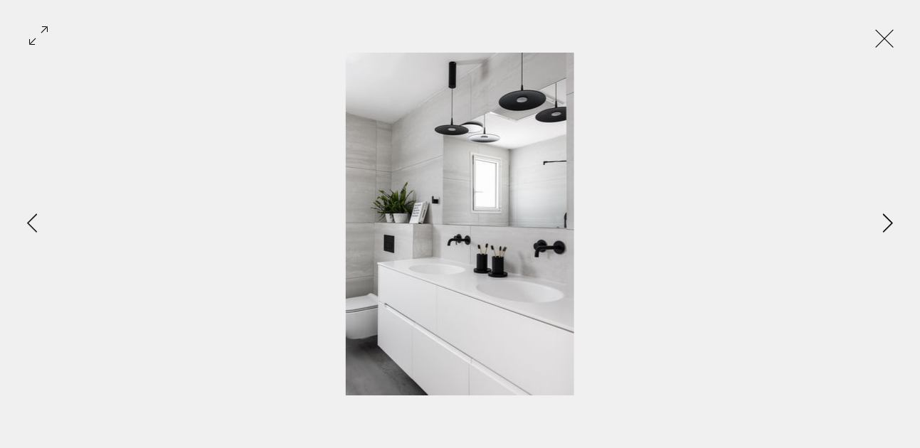
click at [888, 222] on icon "Next Item" at bounding box center [888, 222] width 11 height 19
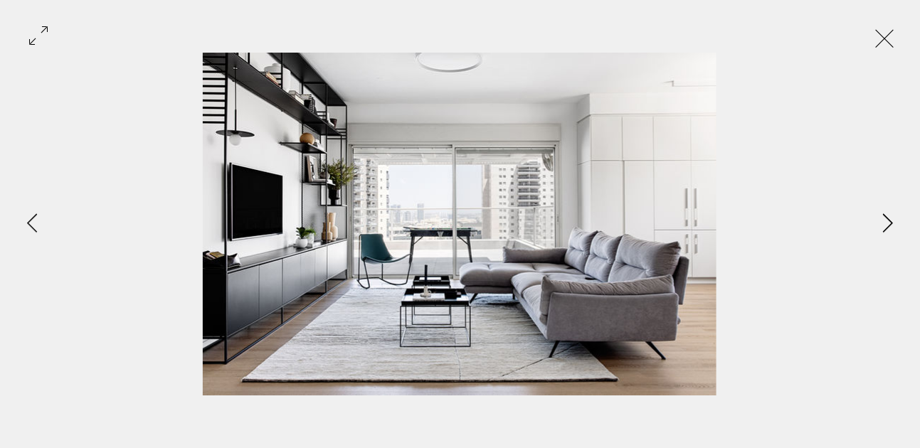
click at [888, 222] on icon "Next Item" at bounding box center [888, 222] width 11 height 19
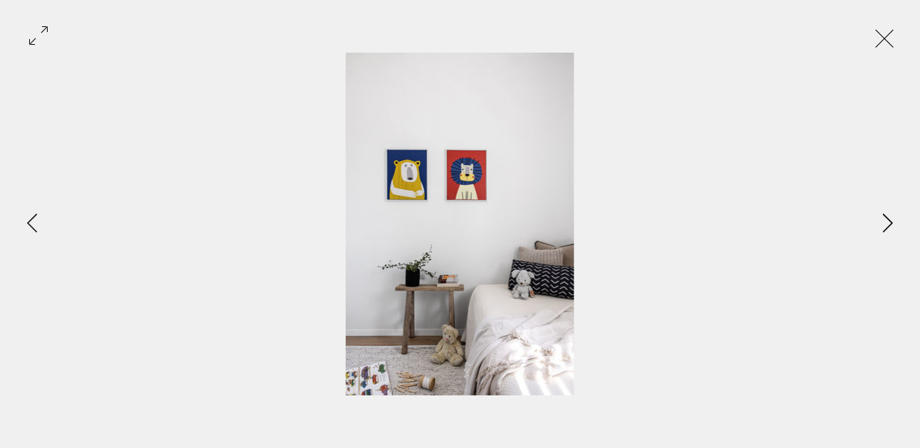
click at [888, 222] on icon "Next Item" at bounding box center [888, 222] width 11 height 19
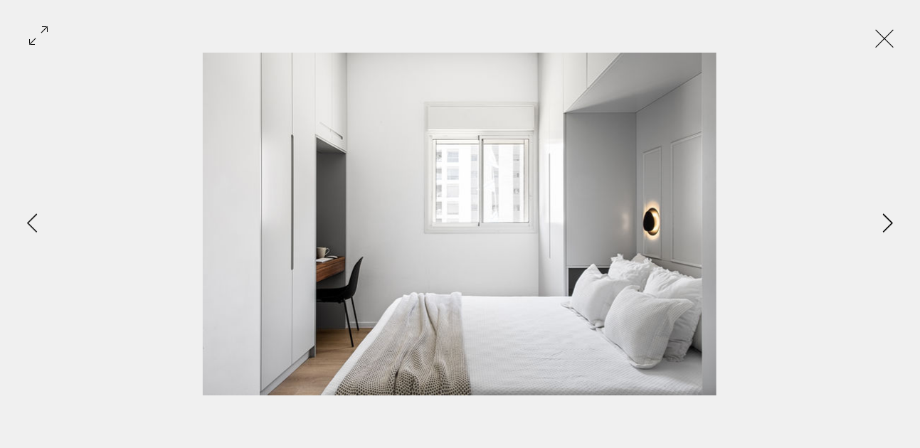
click at [888, 222] on icon "Next Item" at bounding box center [888, 222] width 11 height 19
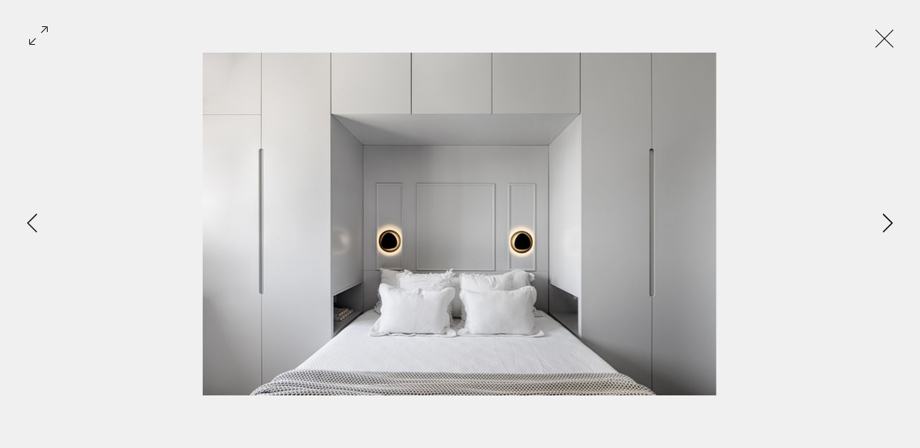
click at [888, 222] on icon "Next Item" at bounding box center [888, 222] width 11 height 19
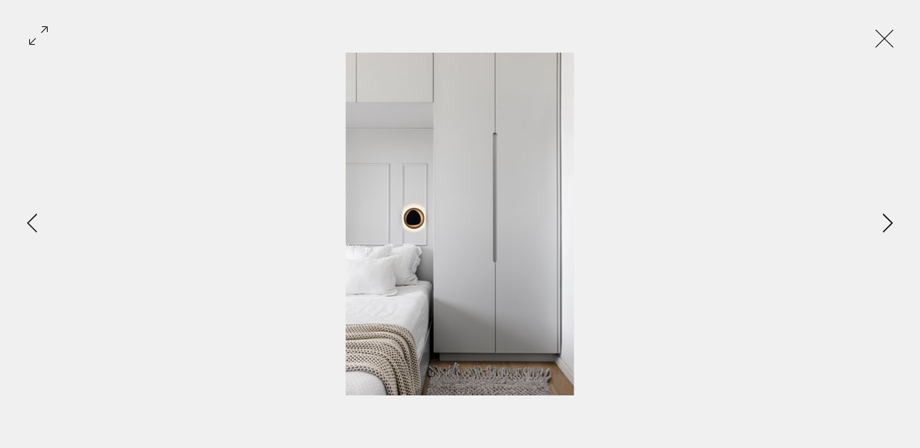
click at [888, 222] on icon "Next Item" at bounding box center [888, 222] width 11 height 19
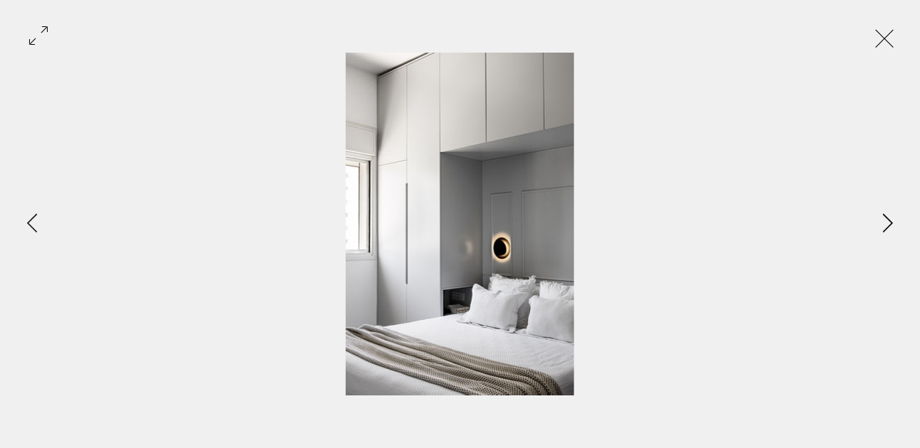
click at [888, 222] on icon "Next Item" at bounding box center [888, 222] width 11 height 19
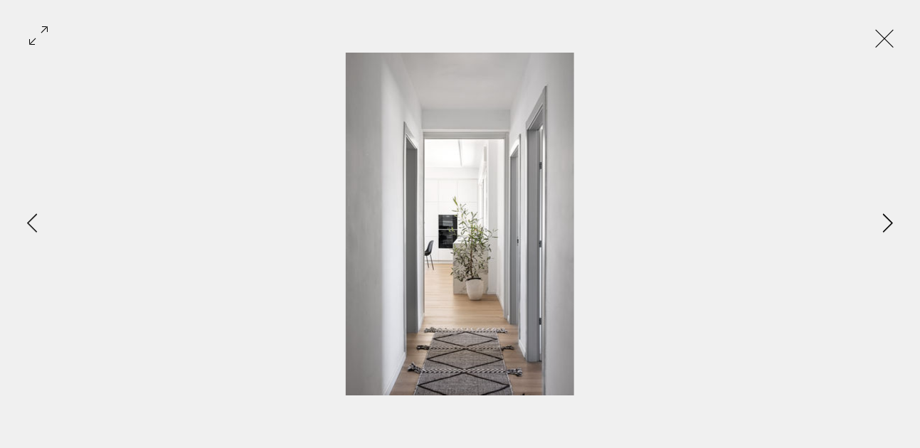
click at [888, 222] on icon "Next Item" at bounding box center [888, 222] width 11 height 19
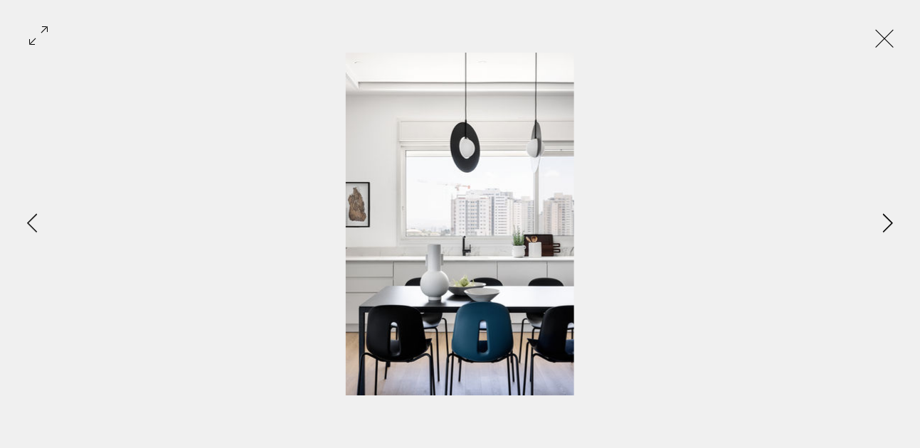
click at [888, 222] on icon "Next Item" at bounding box center [888, 222] width 11 height 19
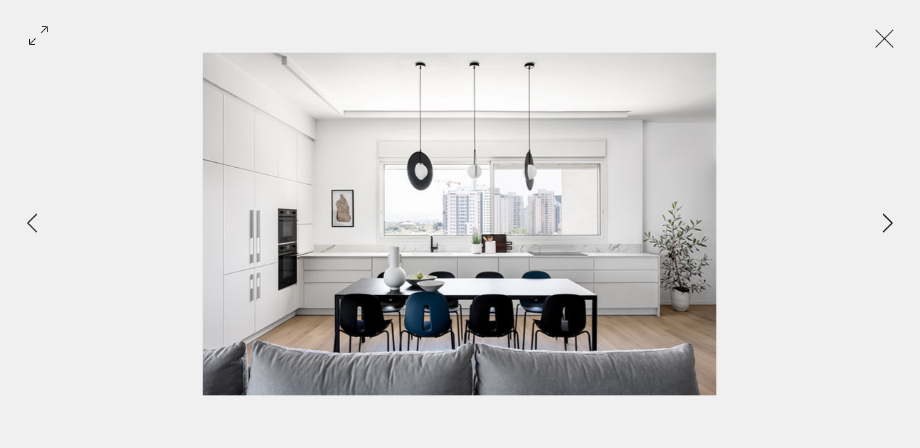
click at [888, 222] on icon "Next Item" at bounding box center [888, 222] width 11 height 19
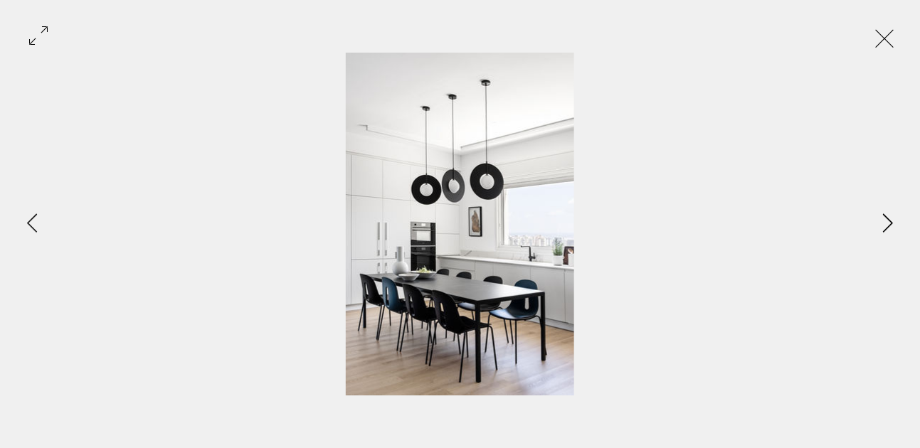
click at [888, 222] on icon "Next Item" at bounding box center [888, 222] width 11 height 19
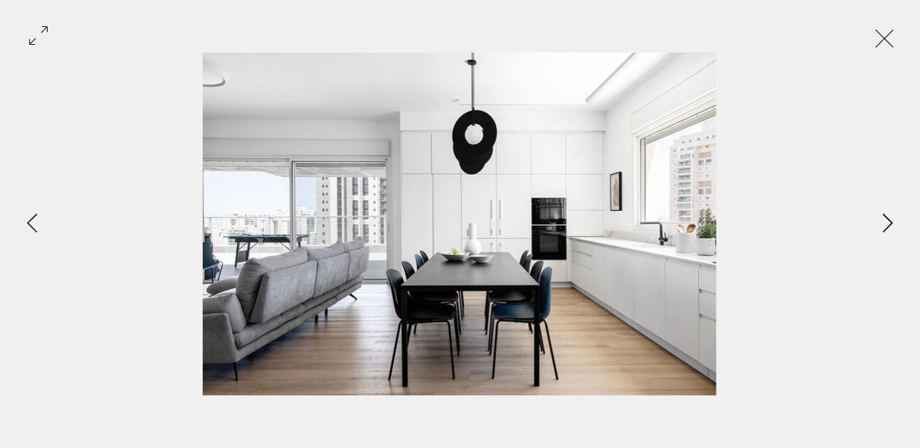
click at [888, 222] on icon "Next Item" at bounding box center [888, 222] width 11 height 19
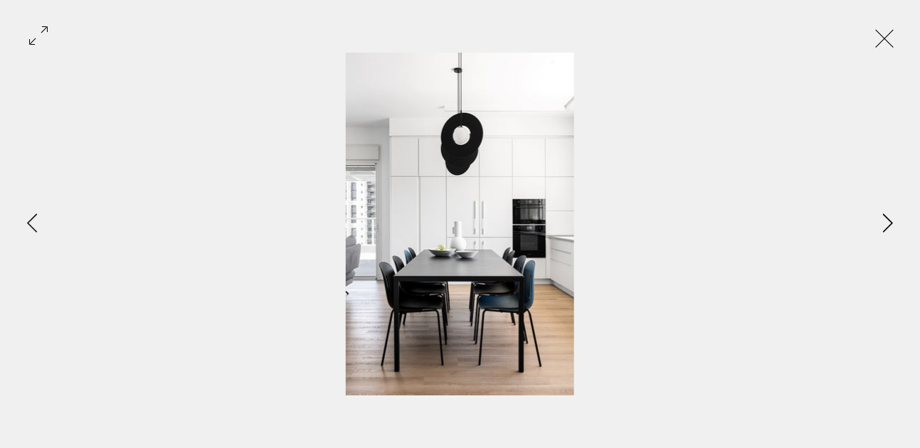
click at [888, 222] on icon "Next Item" at bounding box center [888, 222] width 11 height 19
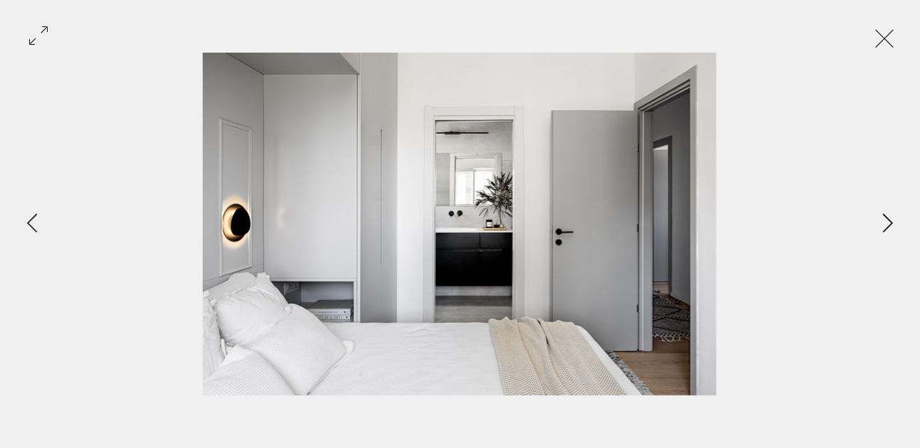
click at [888, 222] on icon "Next Item" at bounding box center [888, 222] width 11 height 19
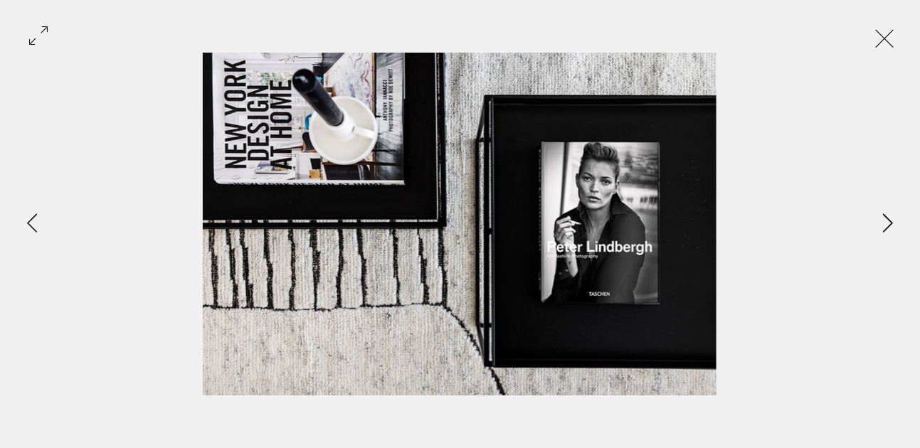
click at [888, 222] on icon "Next Item" at bounding box center [888, 222] width 11 height 19
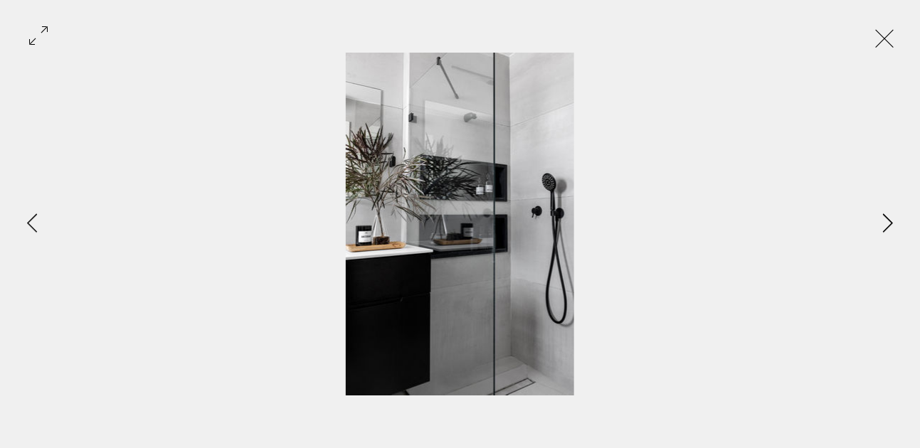
click at [888, 222] on icon "Next Item" at bounding box center [888, 222] width 11 height 19
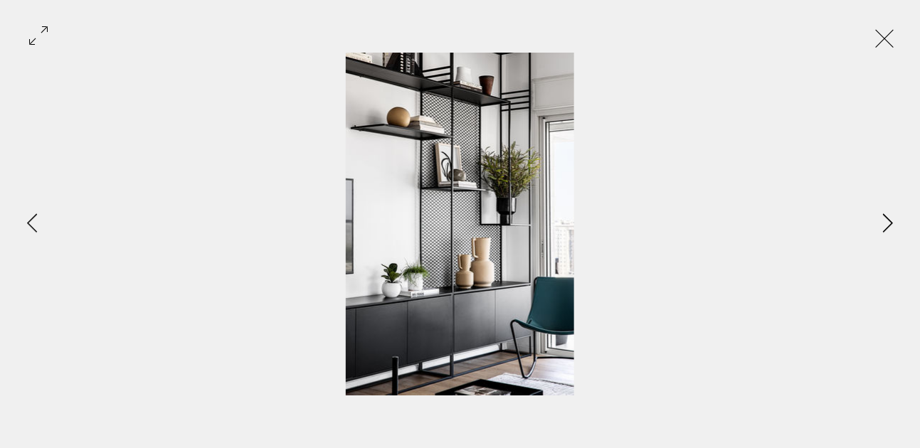
click at [888, 222] on icon "Next Item" at bounding box center [888, 222] width 11 height 19
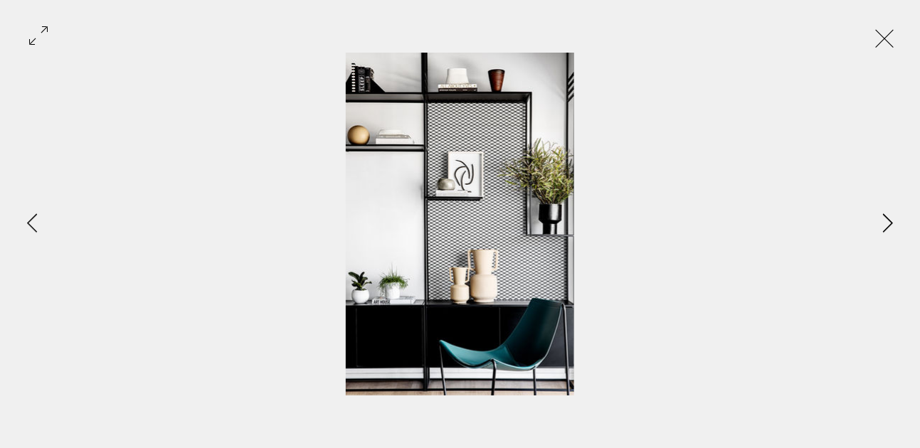
click at [888, 222] on icon "Next Item" at bounding box center [888, 222] width 11 height 19
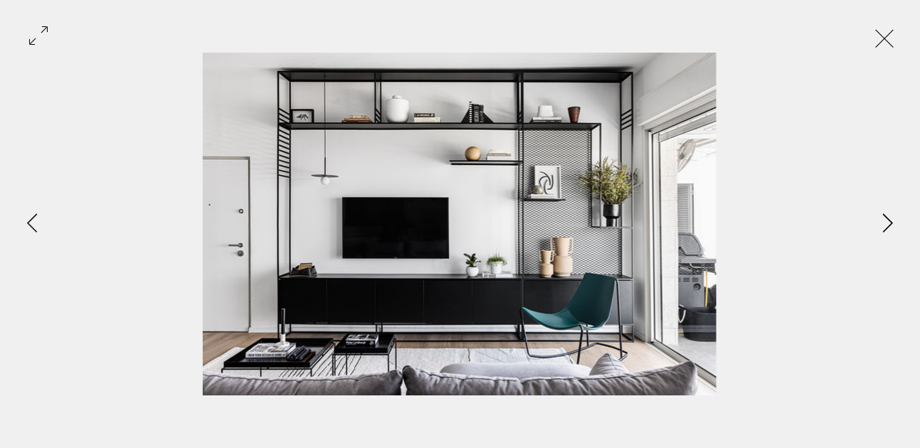
click at [888, 222] on icon "Next Item" at bounding box center [888, 222] width 11 height 19
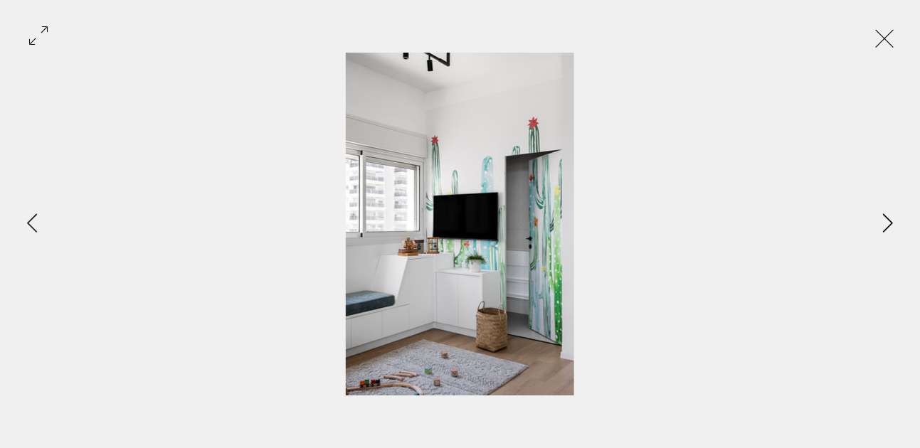
click at [888, 222] on icon "Next Item" at bounding box center [888, 222] width 11 height 19
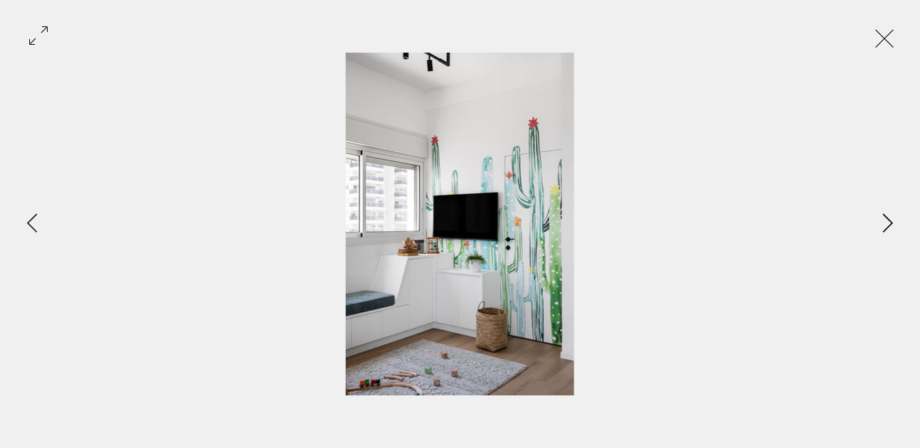
click at [888, 222] on icon "Next Item" at bounding box center [888, 222] width 11 height 19
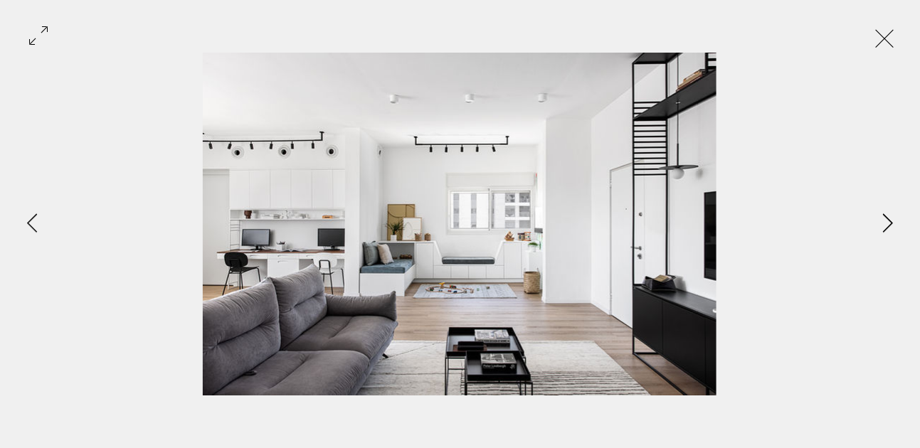
click at [888, 222] on icon "Next Item" at bounding box center [888, 222] width 11 height 19
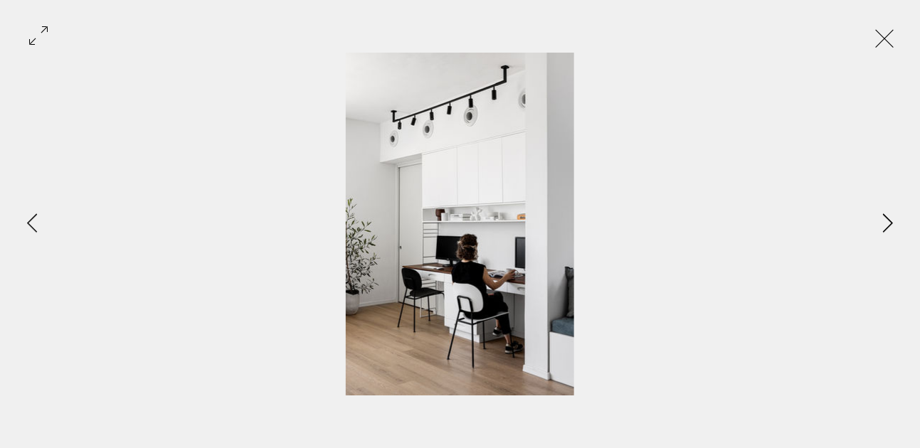
click at [888, 222] on icon "Next Item" at bounding box center [888, 222] width 11 height 19
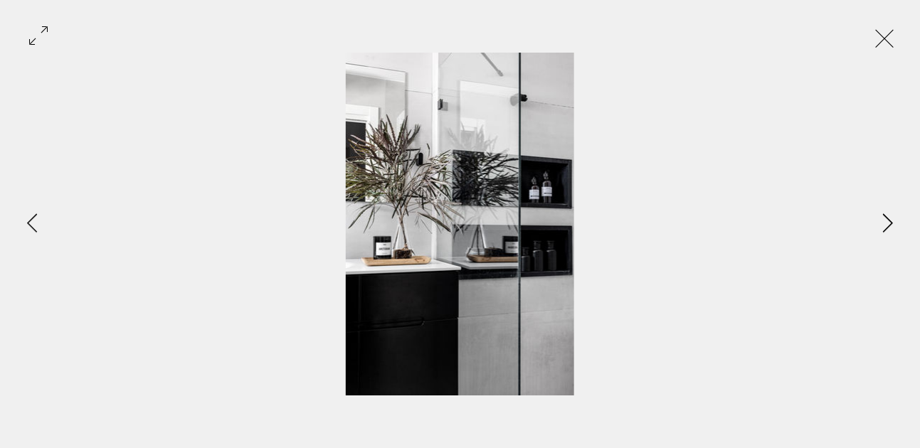
click at [888, 222] on icon "Next Item" at bounding box center [888, 222] width 11 height 19
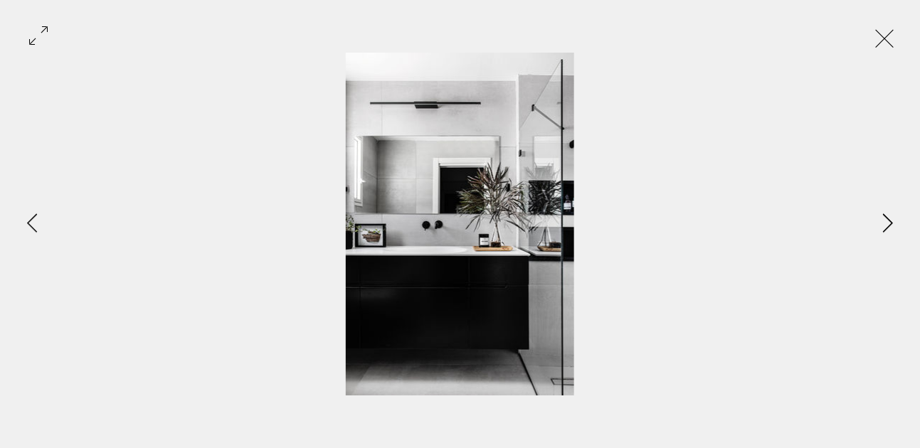
click at [888, 222] on icon "Next Item" at bounding box center [888, 222] width 11 height 19
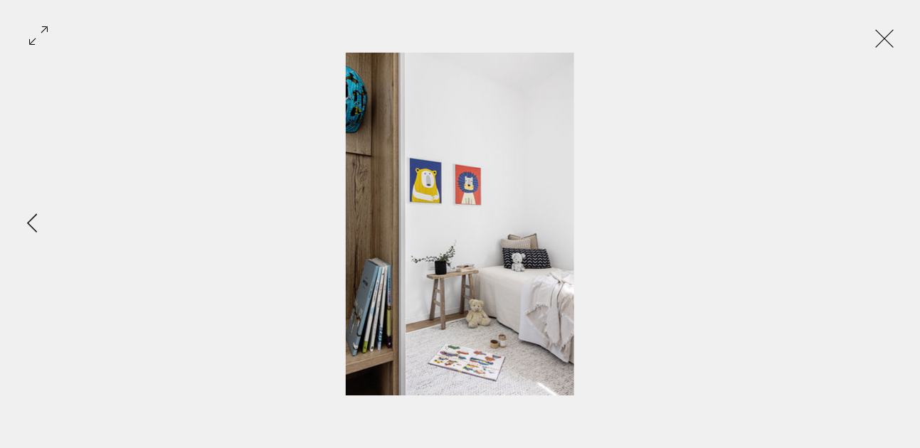
click at [888, 222] on div "Gallery item, detailed view" at bounding box center [460, 224] width 920 height 343
click at [898, 43] on button "Exit expand mode" at bounding box center [884, 36] width 27 height 31
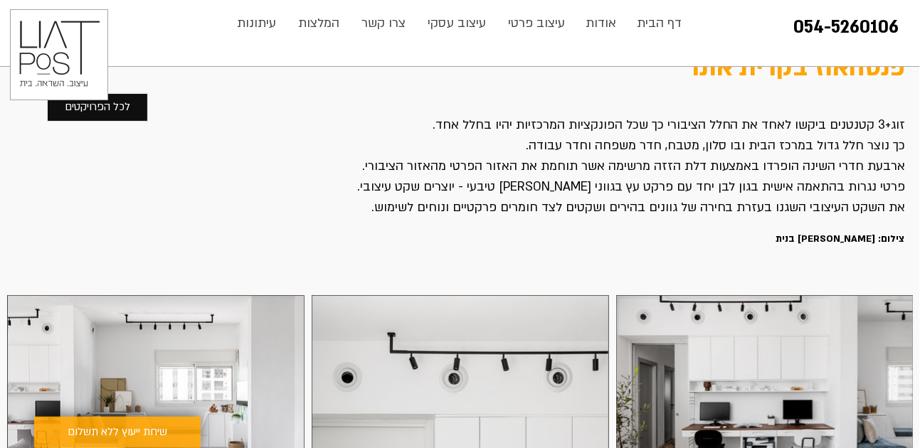
scroll to position [29, 0]
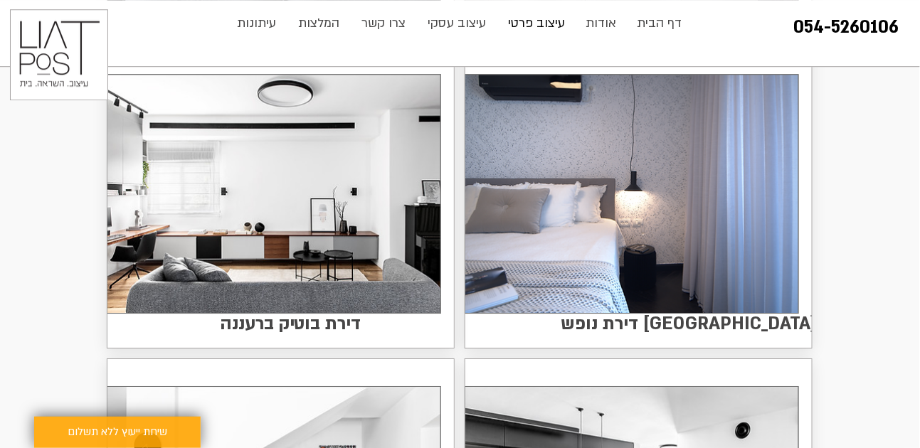
scroll to position [1079, 0]
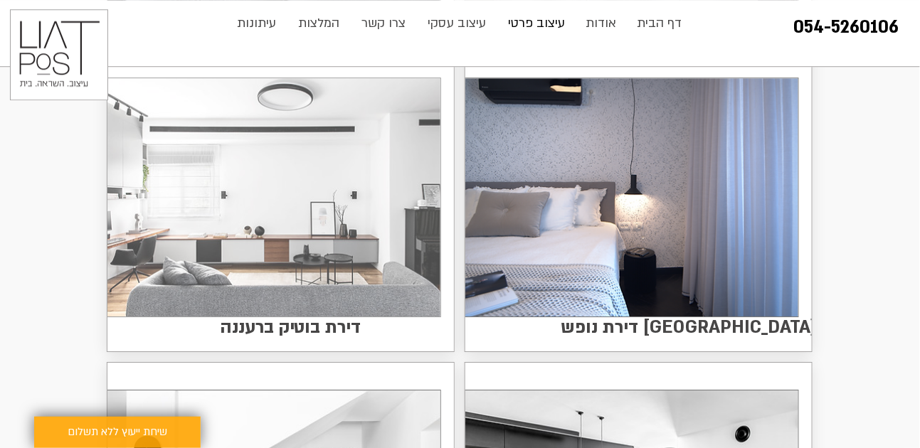
click at [325, 206] on img at bounding box center [273, 197] width 333 height 238
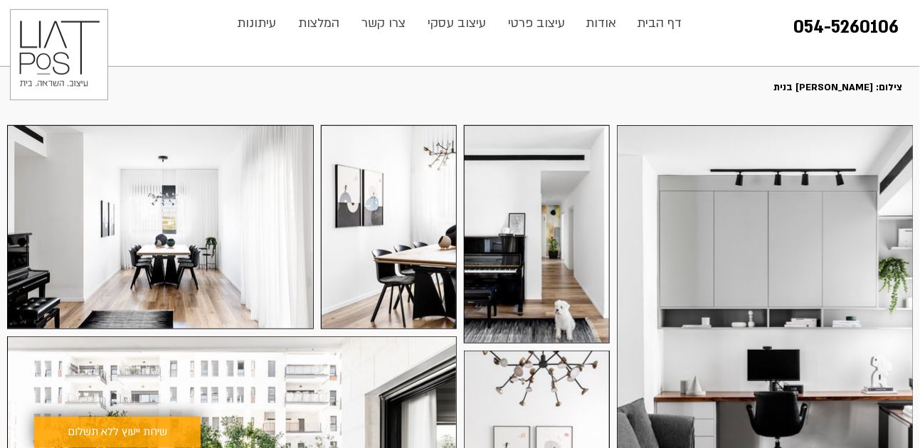
scroll to position [212, 0]
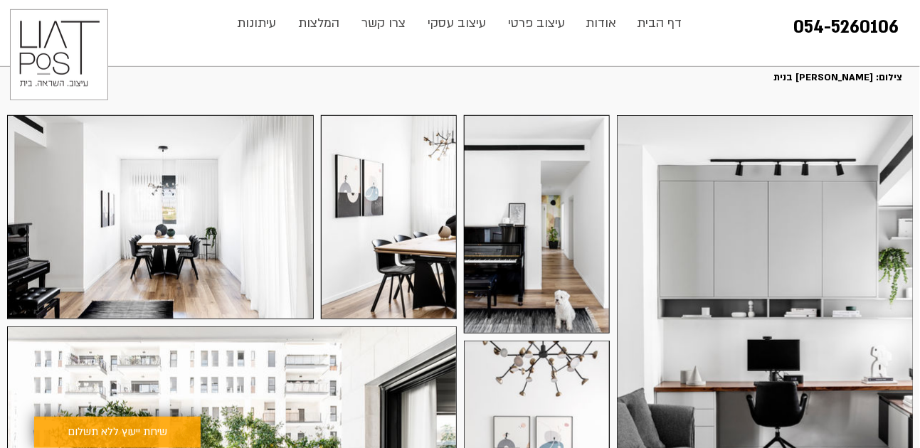
click at [725, 264] on div at bounding box center [765, 337] width 297 height 445
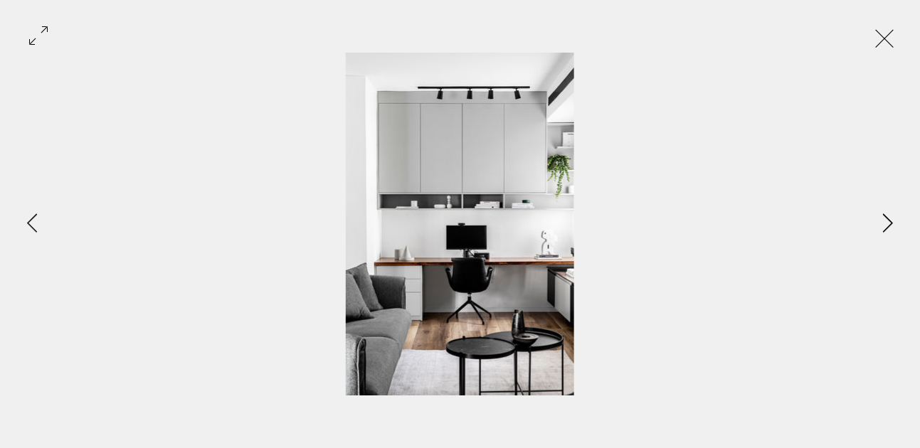
click at [888, 219] on icon "Next Item" at bounding box center [888, 222] width 10 height 19
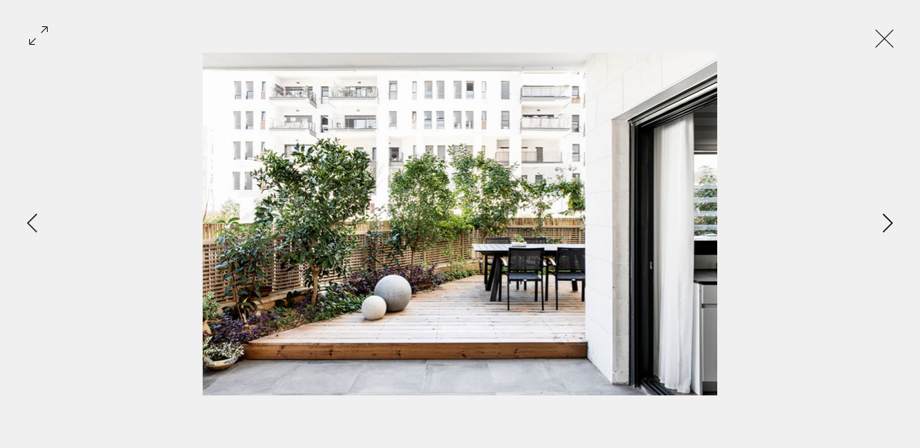
click at [888, 219] on icon "Next Item" at bounding box center [888, 222] width 10 height 19
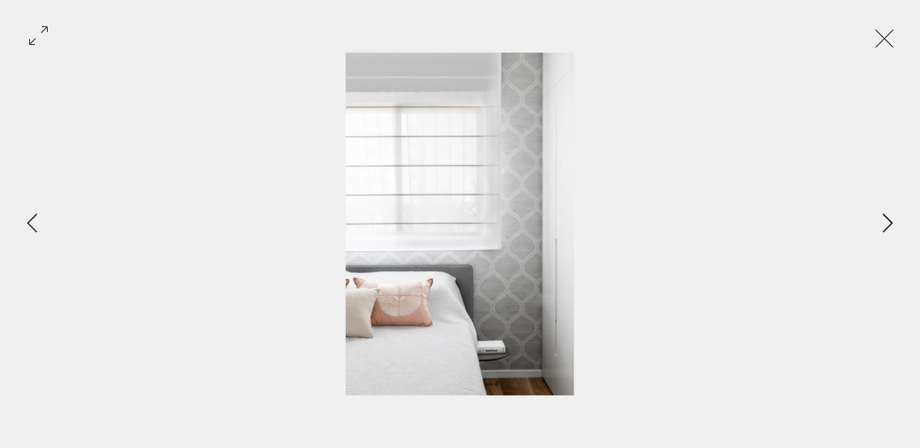
click at [888, 219] on icon "Next Item" at bounding box center [888, 222] width 10 height 19
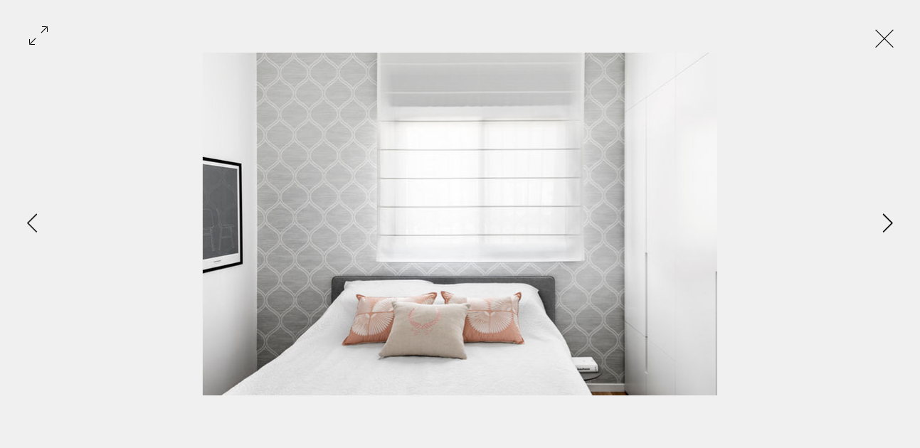
click at [888, 219] on icon "Next Item" at bounding box center [888, 222] width 10 height 19
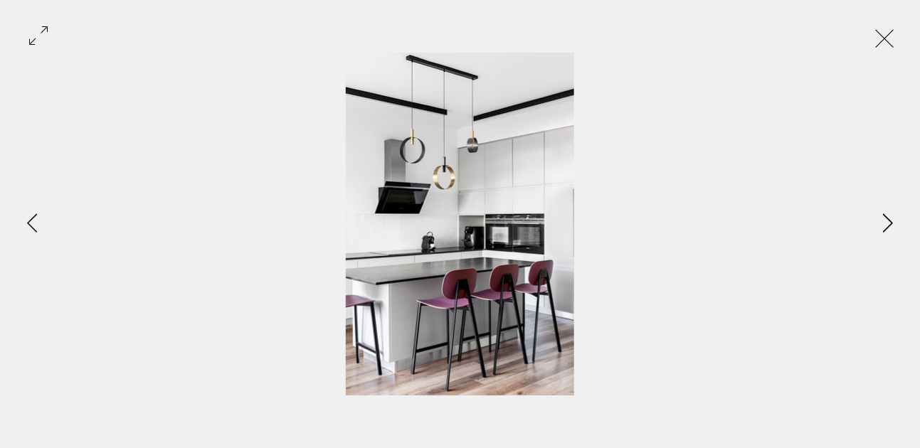
click at [888, 219] on icon "Next Item" at bounding box center [888, 222] width 10 height 19
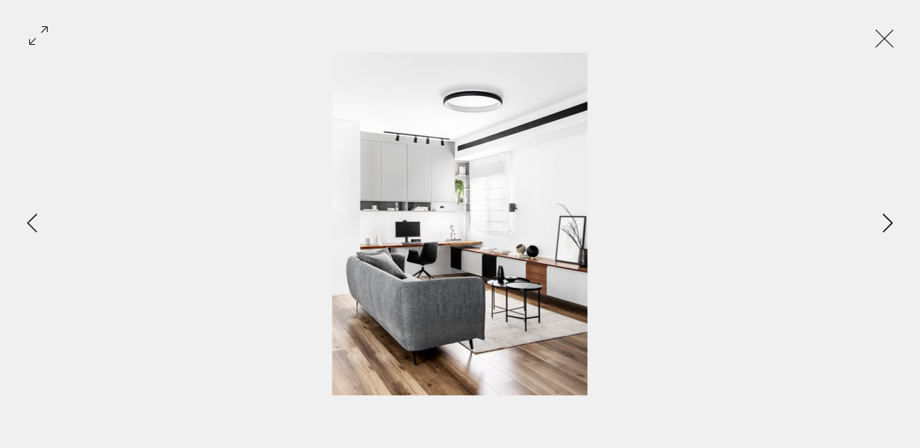
click at [888, 219] on icon "Next Item" at bounding box center [888, 222] width 10 height 19
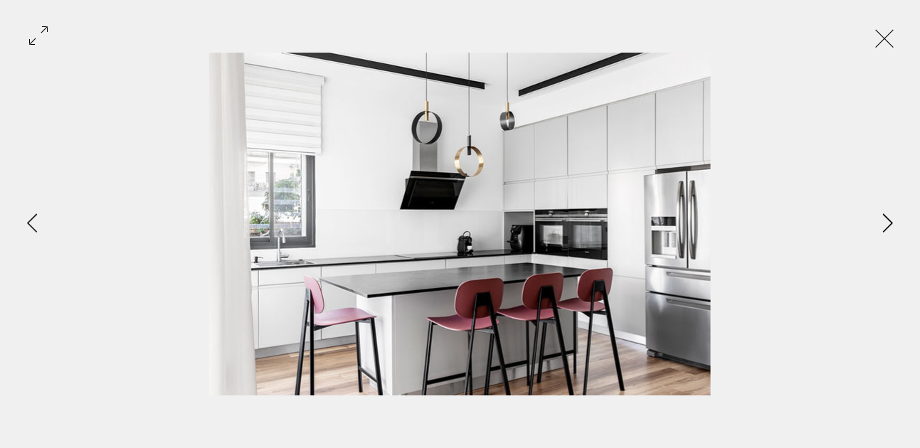
click at [888, 219] on icon "Next Item" at bounding box center [888, 222] width 10 height 19
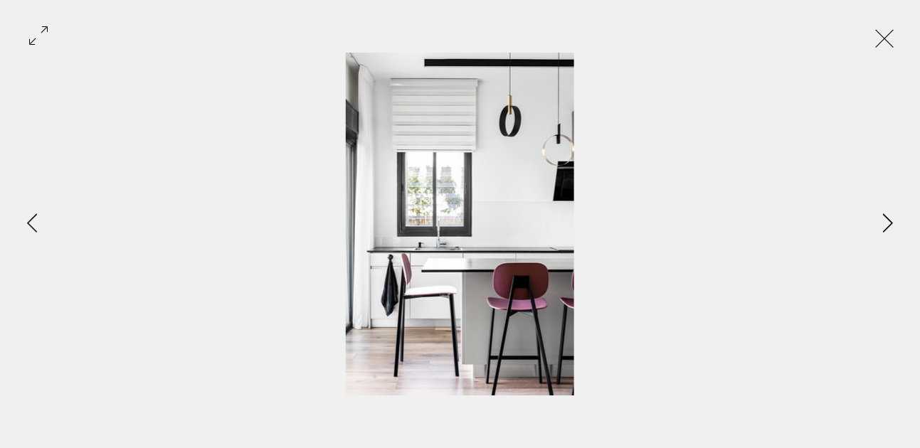
click at [888, 219] on icon "Next Item" at bounding box center [888, 222] width 10 height 19
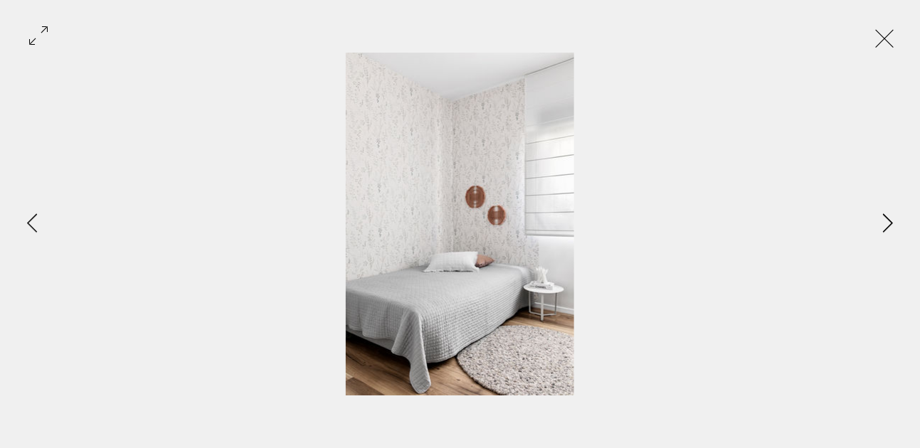
click at [888, 219] on icon "Next Item" at bounding box center [888, 222] width 10 height 19
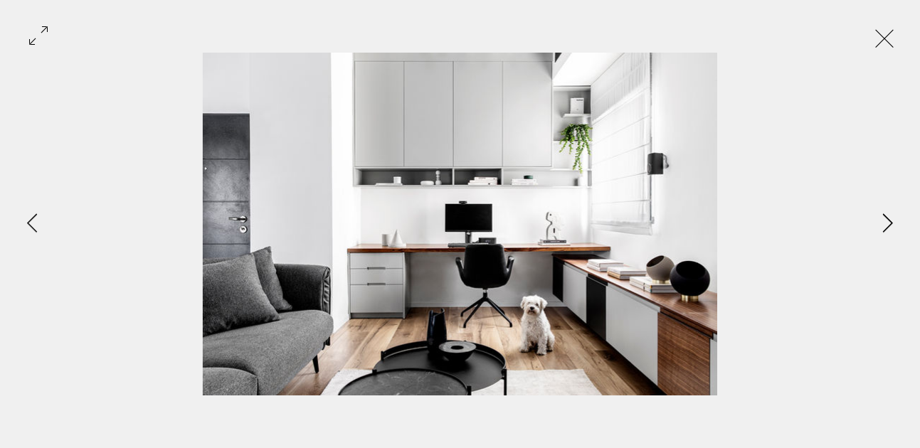
click at [888, 219] on icon "Next Item" at bounding box center [888, 222] width 10 height 19
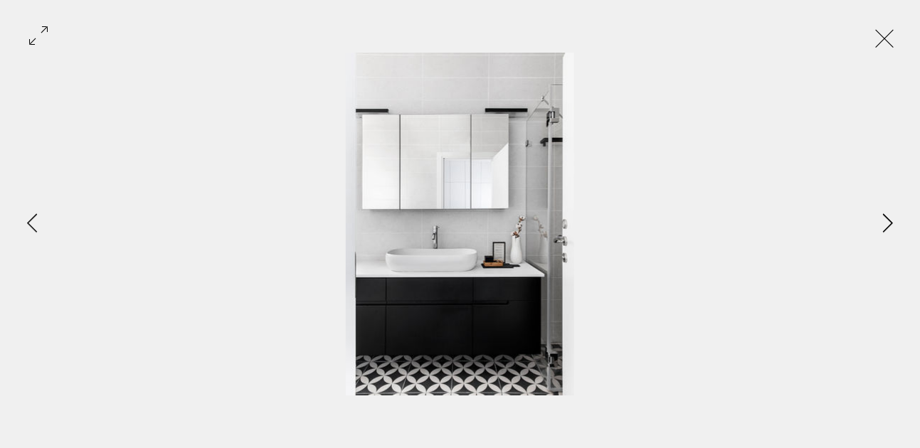
click at [888, 219] on icon "Next Item" at bounding box center [888, 222] width 10 height 19
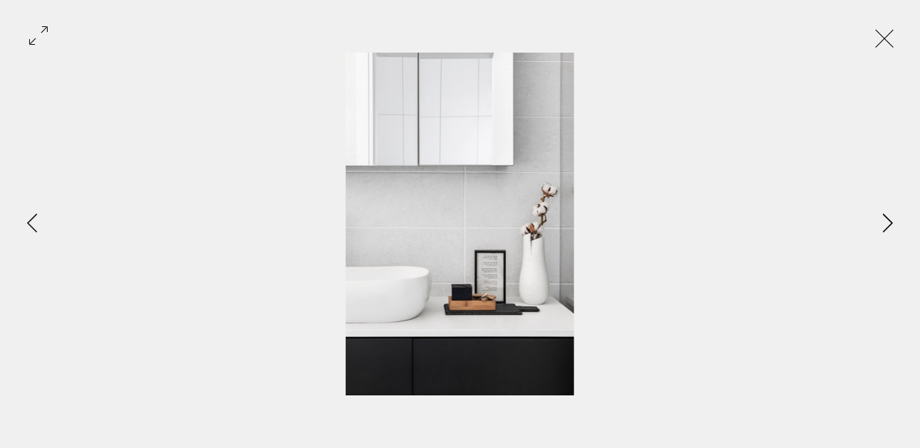
click at [888, 219] on icon "Next Item" at bounding box center [888, 222] width 10 height 19
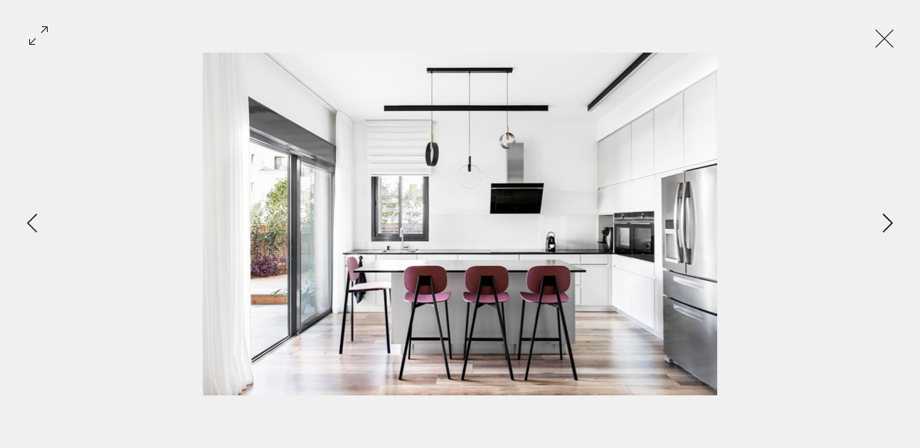
click at [888, 219] on icon "Next Item" at bounding box center [888, 222] width 10 height 19
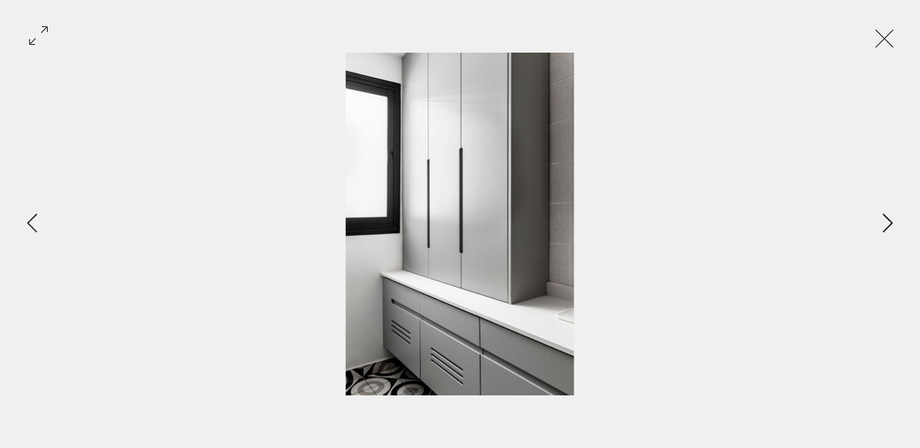
click at [888, 219] on icon "Next Item" at bounding box center [888, 222] width 10 height 19
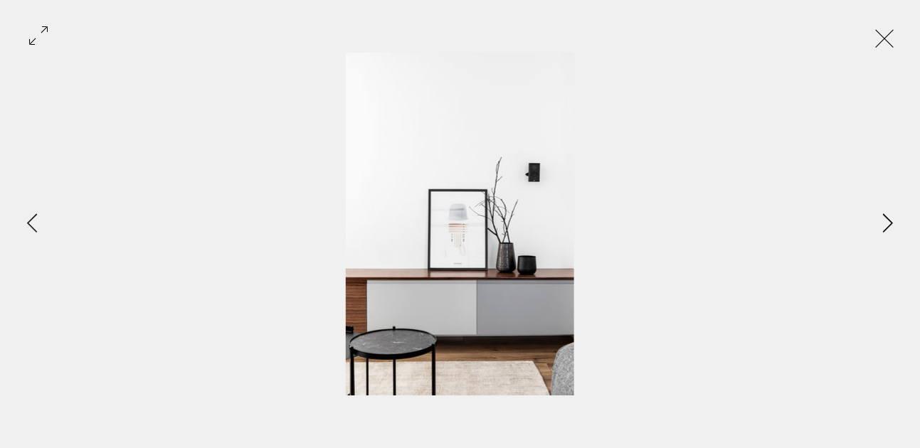
click at [888, 219] on icon "Next Item" at bounding box center [888, 222] width 10 height 19
